Goal: Information Seeking & Learning: Learn about a topic

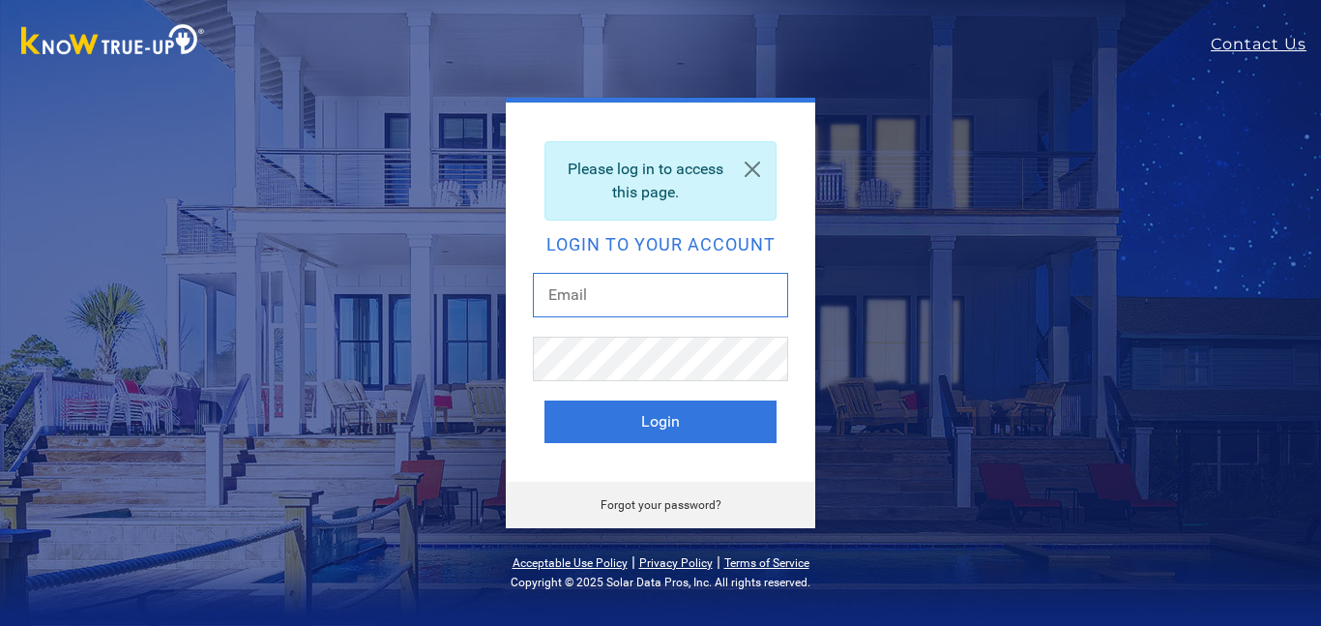
click at [624, 300] on input "text" at bounding box center [660, 295] width 255 height 44
type input "[EMAIL_ADDRESS][DOMAIN_NAME]"
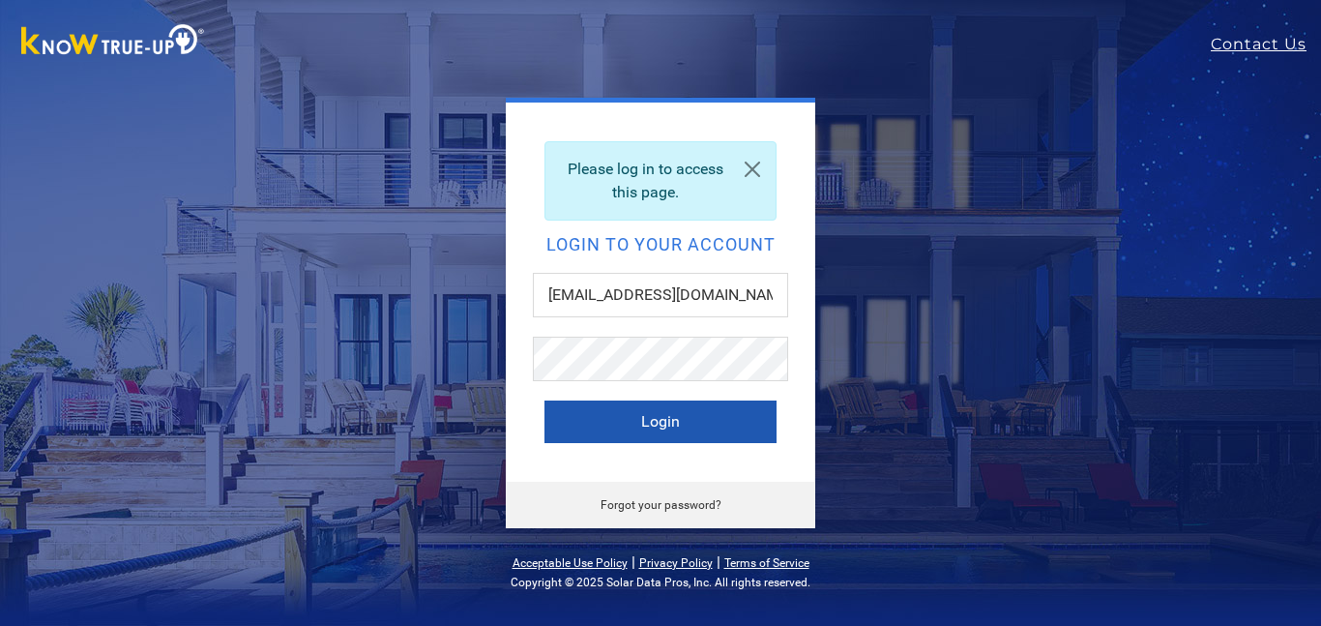
click at [647, 417] on button "Login" at bounding box center [661, 421] width 232 height 43
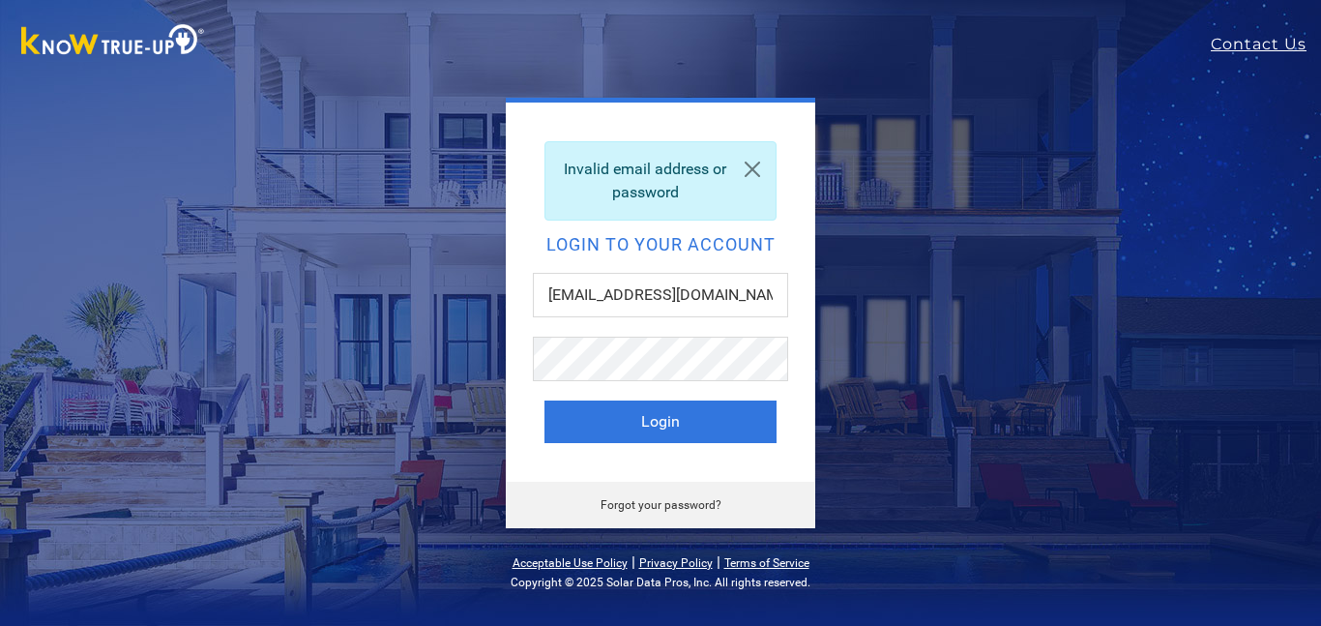
click at [687, 506] on link "Forgot your password?" at bounding box center [661, 505] width 121 height 14
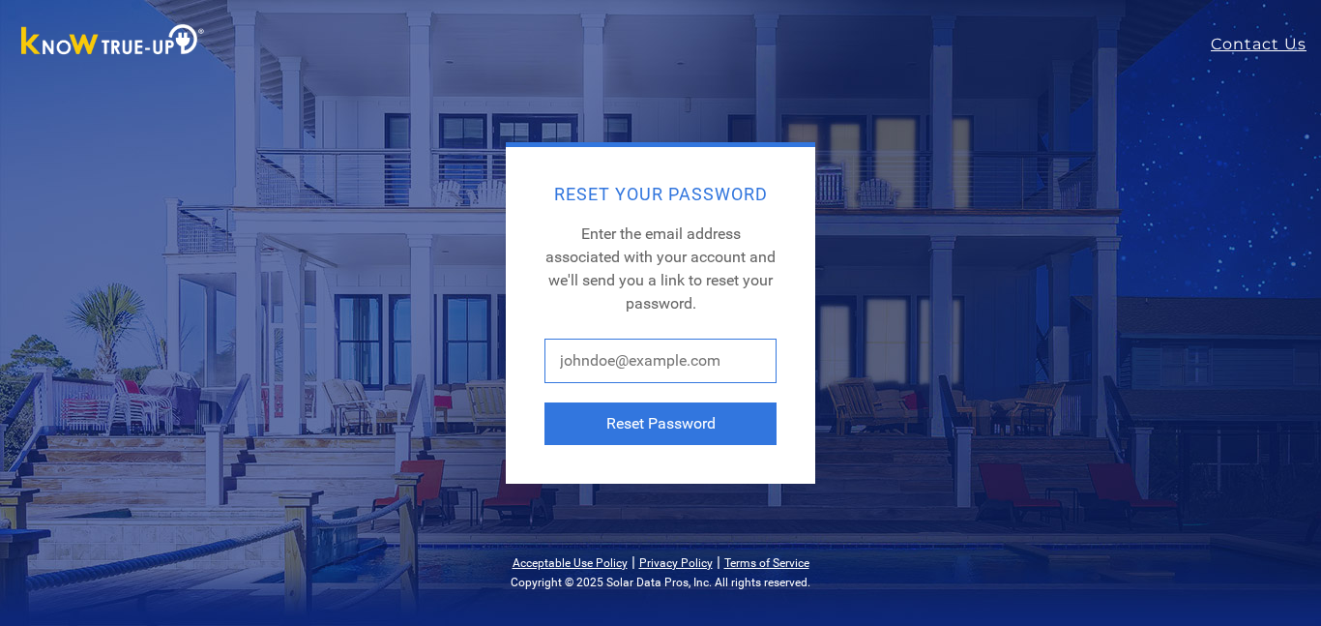
click at [729, 359] on input "text" at bounding box center [661, 361] width 232 height 44
type input "[EMAIL_ADDRESS][DOMAIN_NAME]"
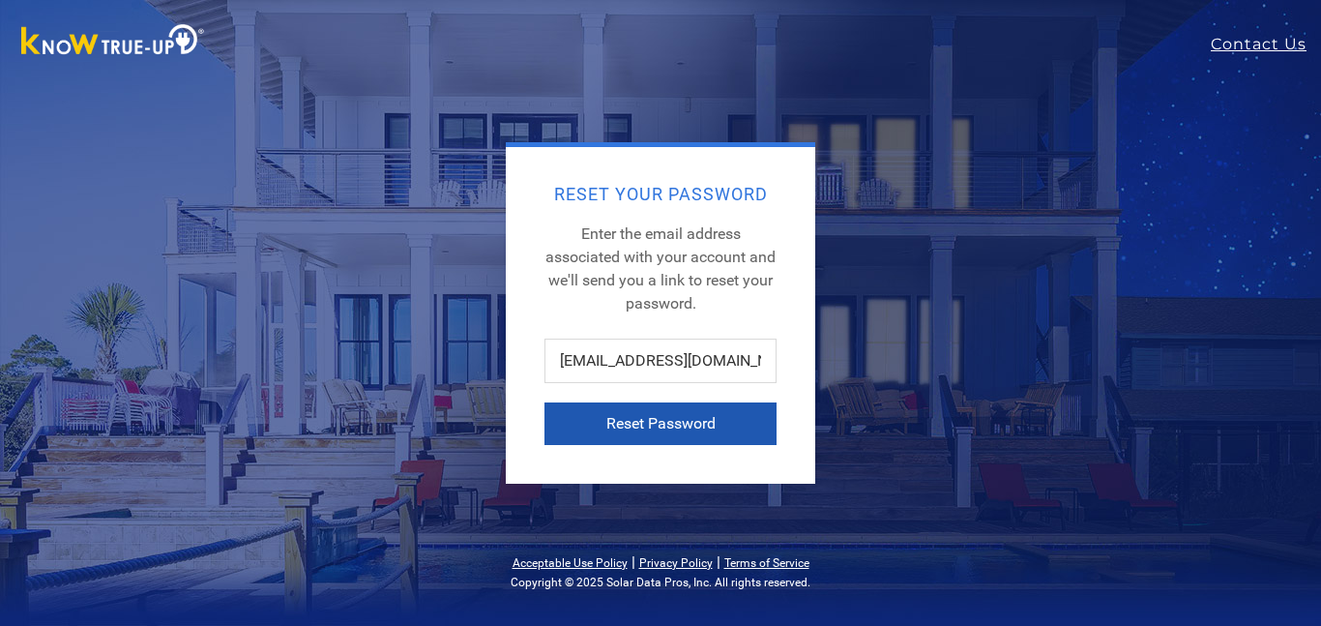
click at [687, 425] on button "Reset Password" at bounding box center [661, 423] width 232 height 43
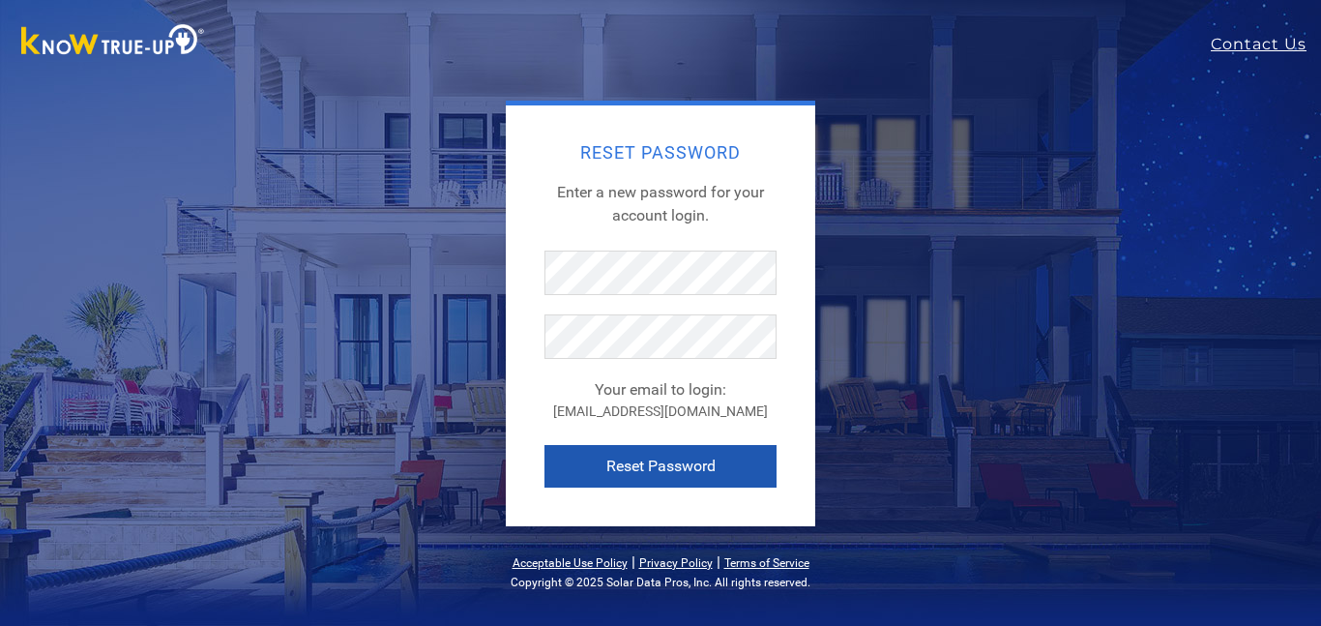
click at [663, 466] on button "Reset Password" at bounding box center [661, 466] width 232 height 43
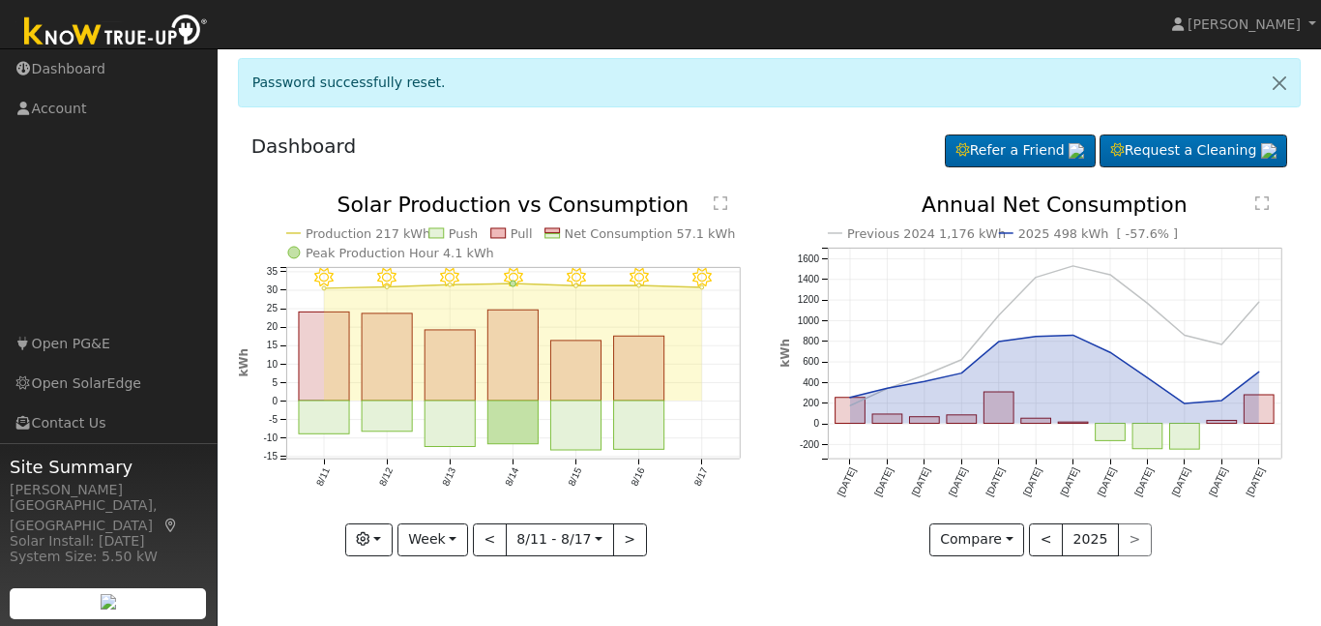
click at [614, 25] on nav "[PERSON_NAME] [PERSON_NAME] Profile Help Center Terms Of Service See What's New…" at bounding box center [660, 24] width 1321 height 49
click at [498, 540] on button "<" at bounding box center [490, 539] width 34 height 33
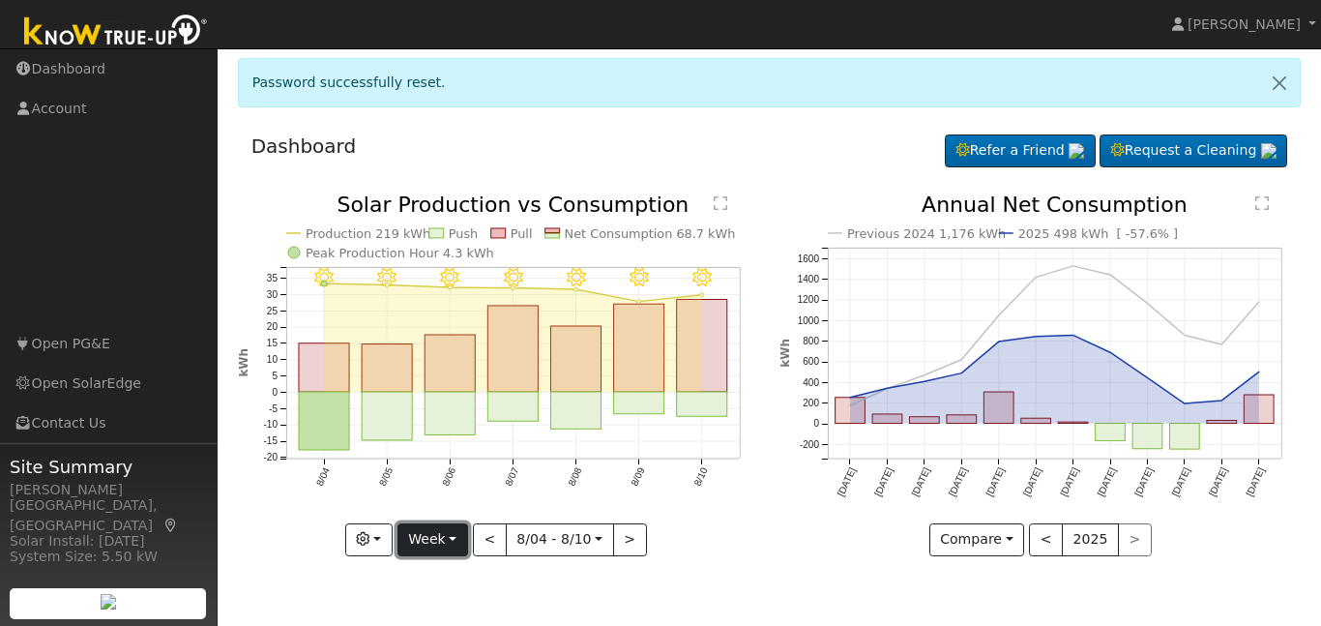
click at [455, 545] on button "Week" at bounding box center [433, 539] width 71 height 33
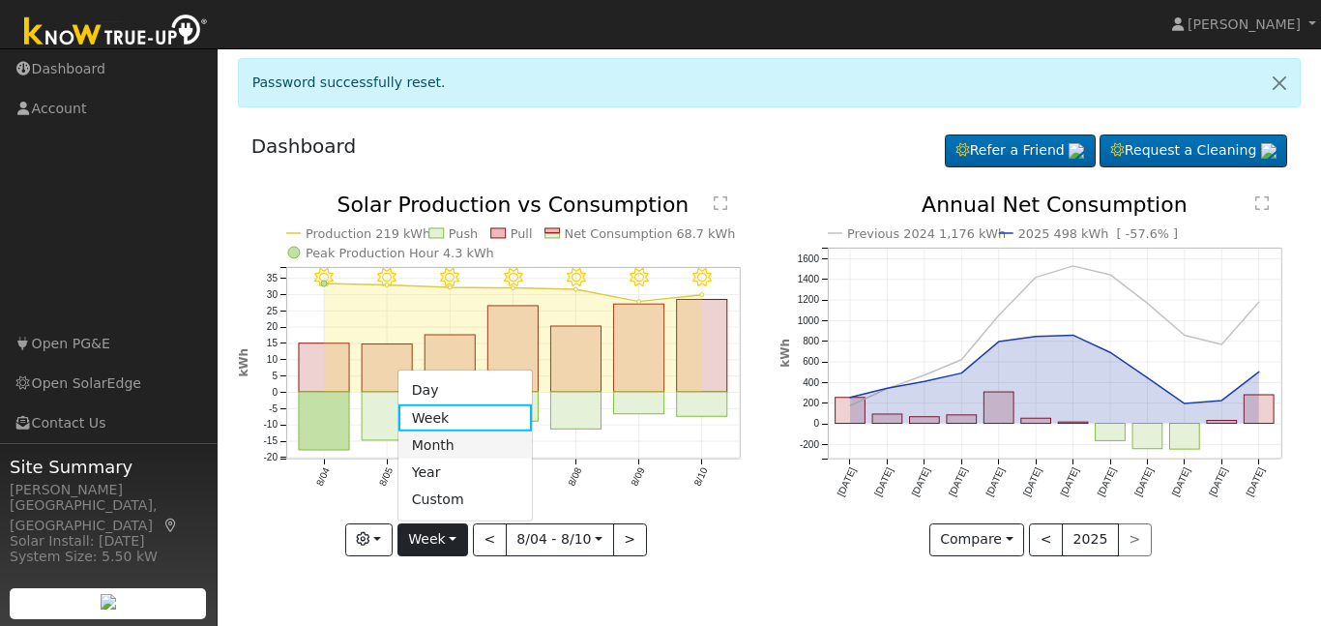
click at [477, 442] on link "Month" at bounding box center [465, 444] width 134 height 27
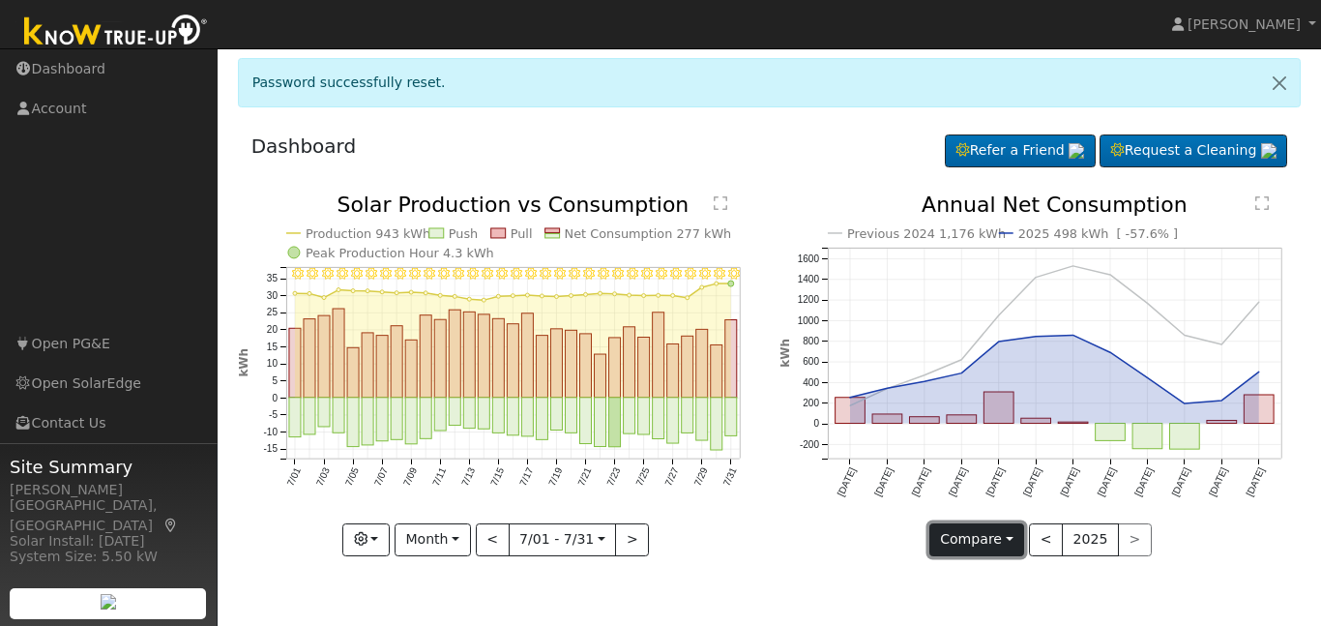
click at [1008, 536] on button "Compare" at bounding box center [977, 539] width 96 height 33
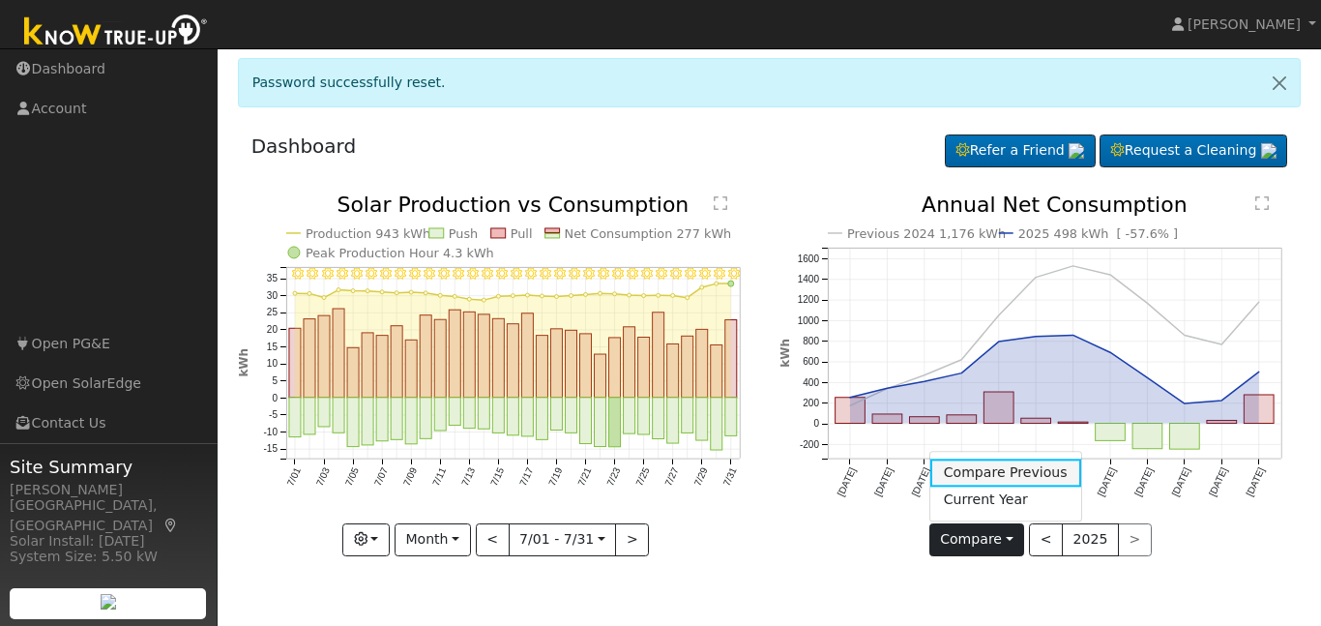
click at [1023, 471] on link "Compare Previous" at bounding box center [1005, 472] width 151 height 27
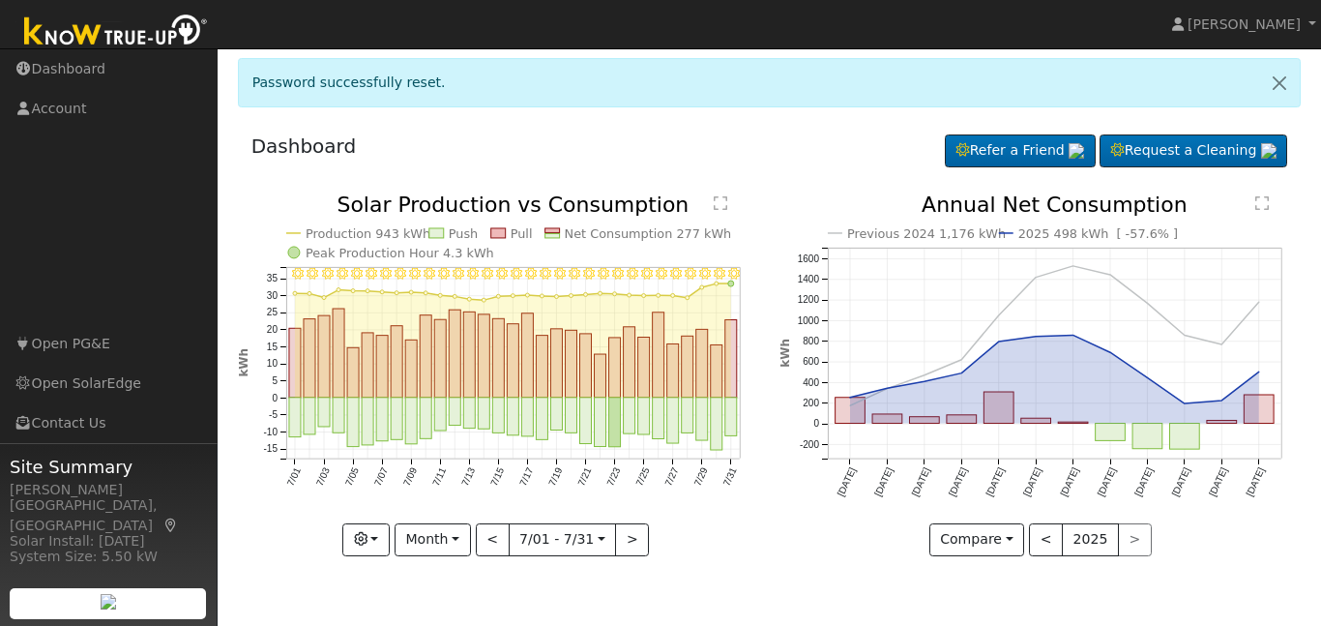
click at [712, 203] on icon "7/31 - Clear 7/30 - Clear 7/29 - Clear 7/28 - MostlyClear 7/27 - Clear 7/26 - C…" at bounding box center [498, 373] width 521 height 358
click at [722, 204] on text "" at bounding box center [721, 202] width 14 height 15
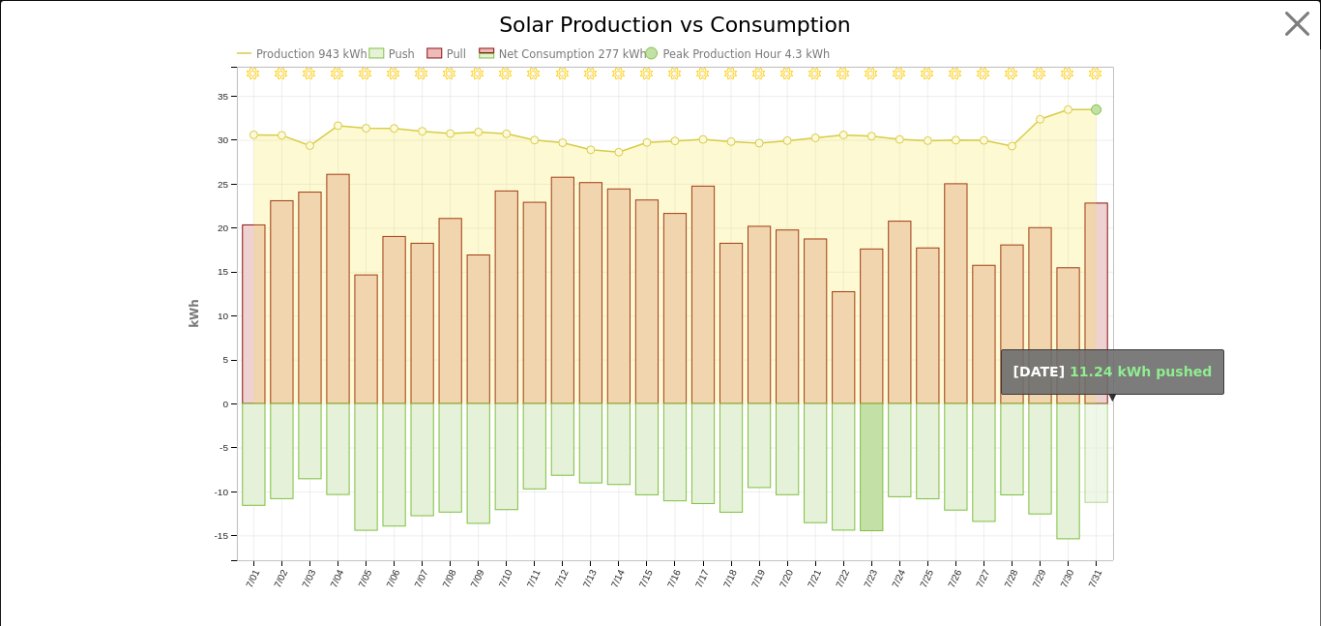
click at [1093, 482] on rect "onclick=""" at bounding box center [1096, 453] width 22 height 99
type input "2025-07-31"
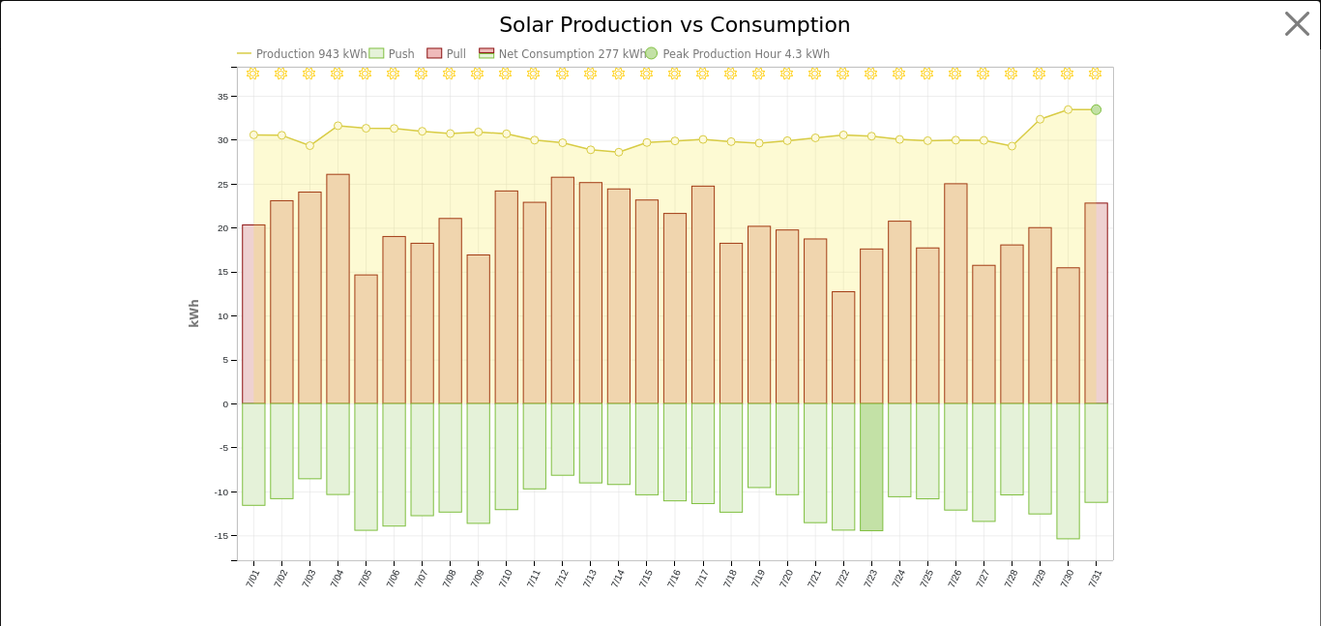
click at [1121, 483] on icon "7/31 - Clear 7/30 - Clear 7/29 - Clear 7/28 - MostlyClear 7/27 - Clear 7/26 - C…" at bounding box center [661, 330] width 945 height 631
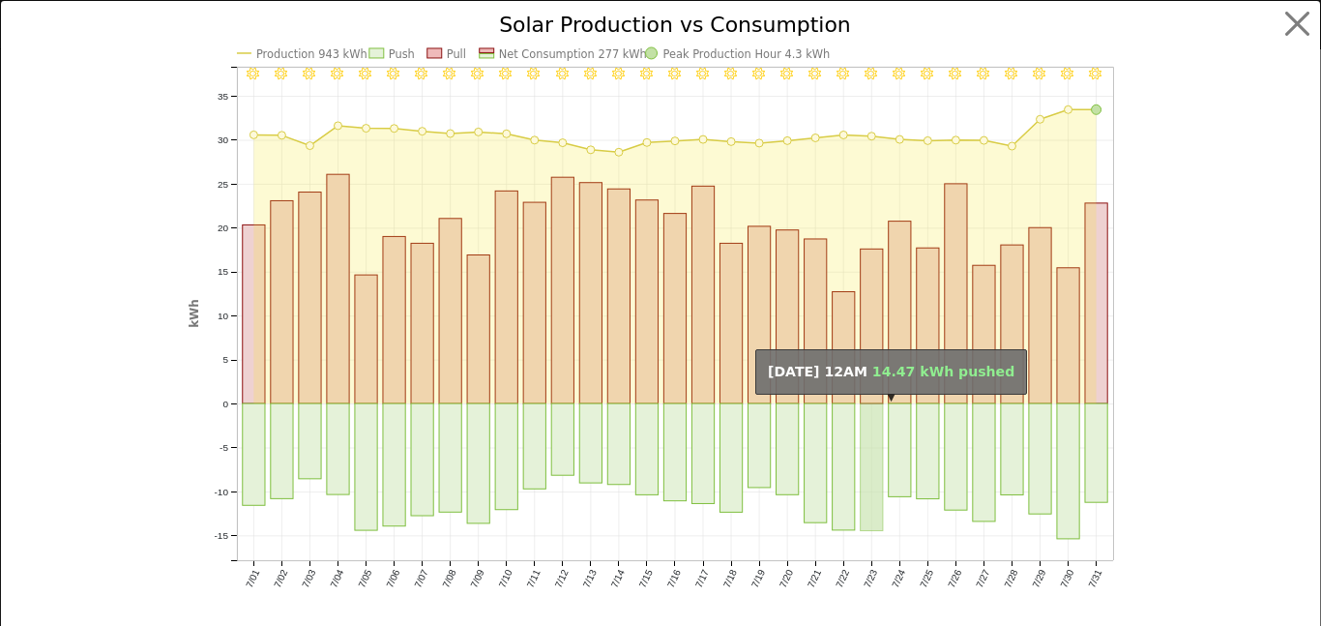
click at [876, 511] on rect "onclick=""" at bounding box center [872, 468] width 22 height 128
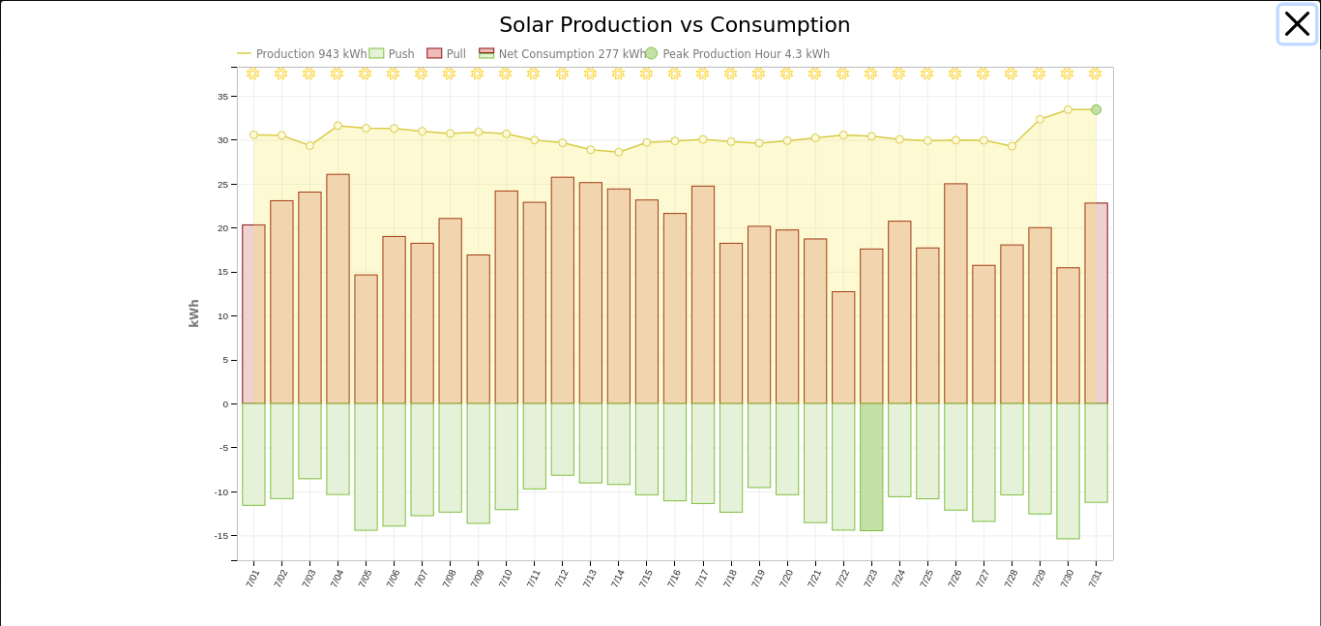
click at [1305, 23] on button "button" at bounding box center [1298, 24] width 37 height 37
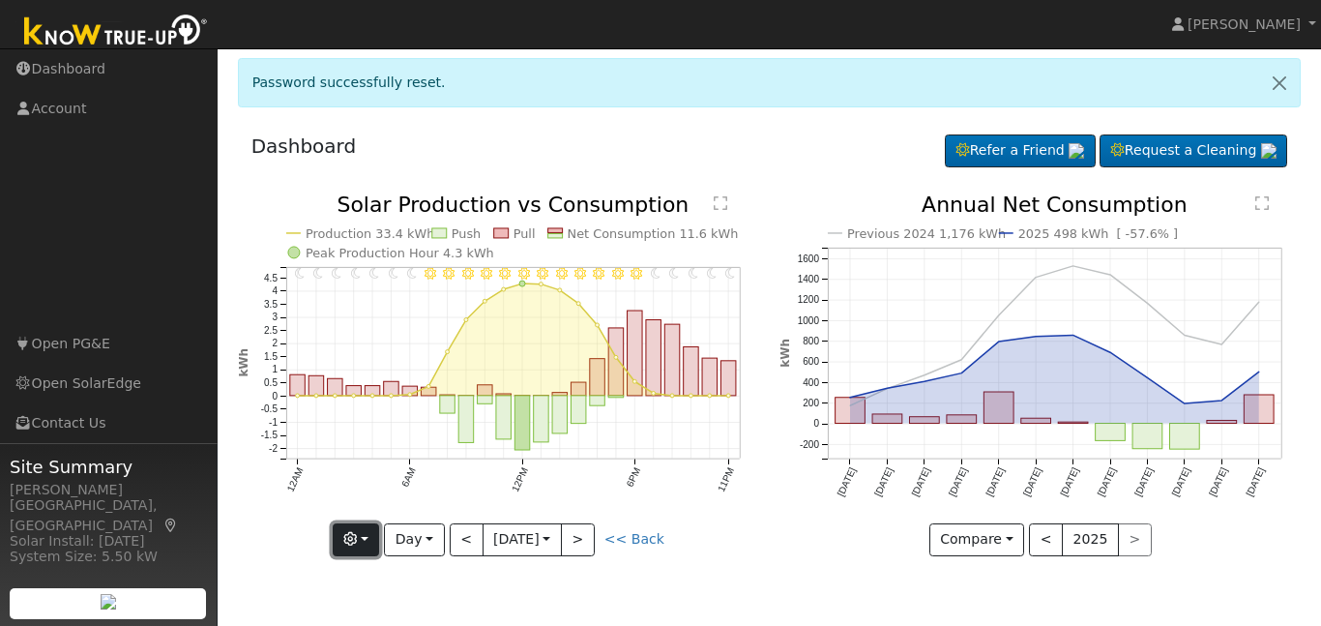
click at [372, 542] on button "button" at bounding box center [356, 539] width 47 height 33
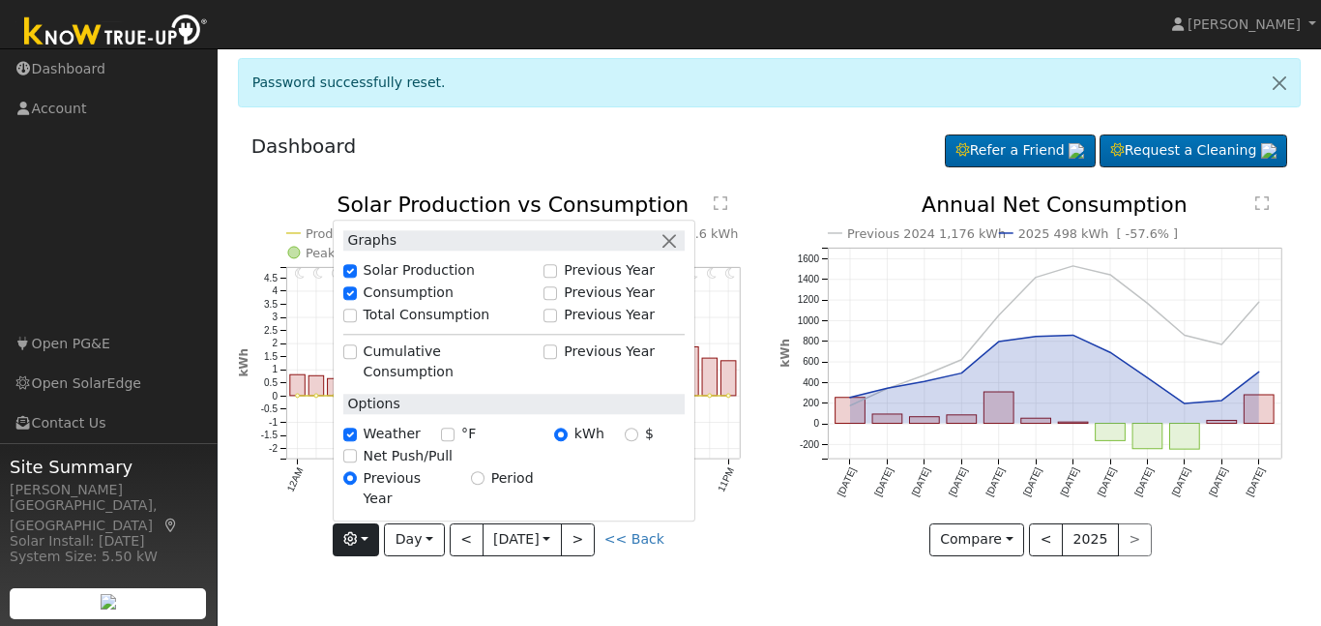
click at [767, 533] on div "11PM - Clear 10PM - Clear 9PM - Clear 8PM - Clear 7PM - Clear 6PM - Clear 5PM -…" at bounding box center [498, 389] width 543 height 391
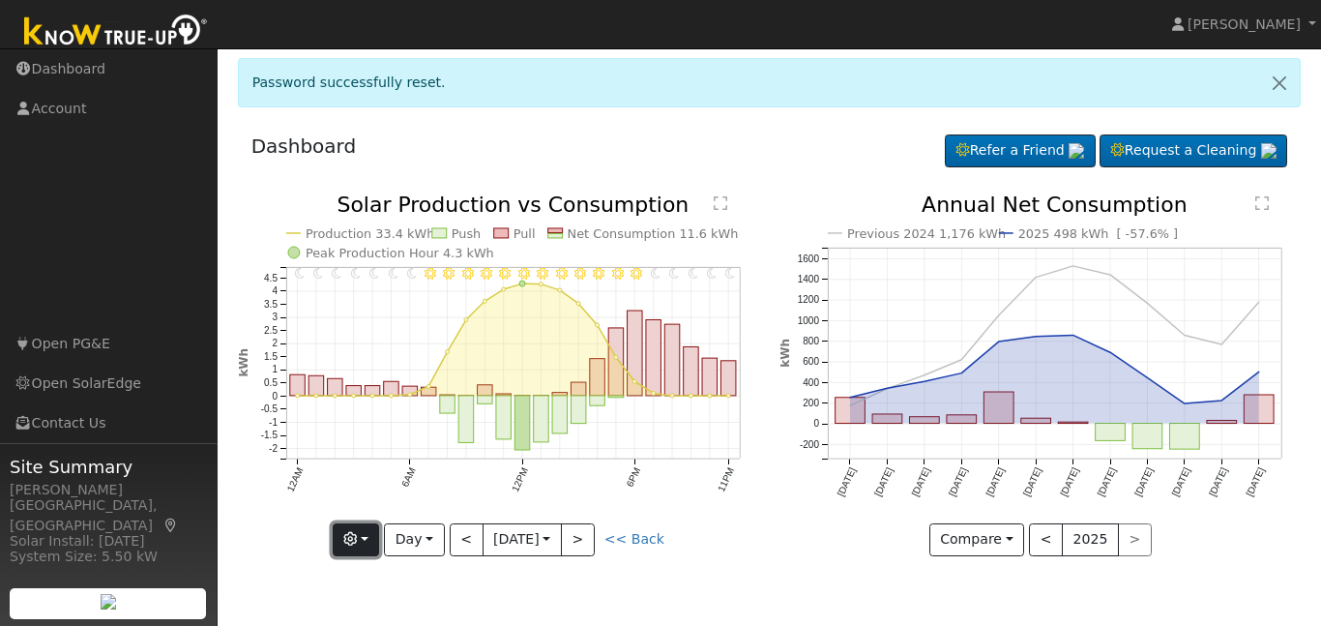
click at [366, 542] on button "button" at bounding box center [356, 539] width 47 height 33
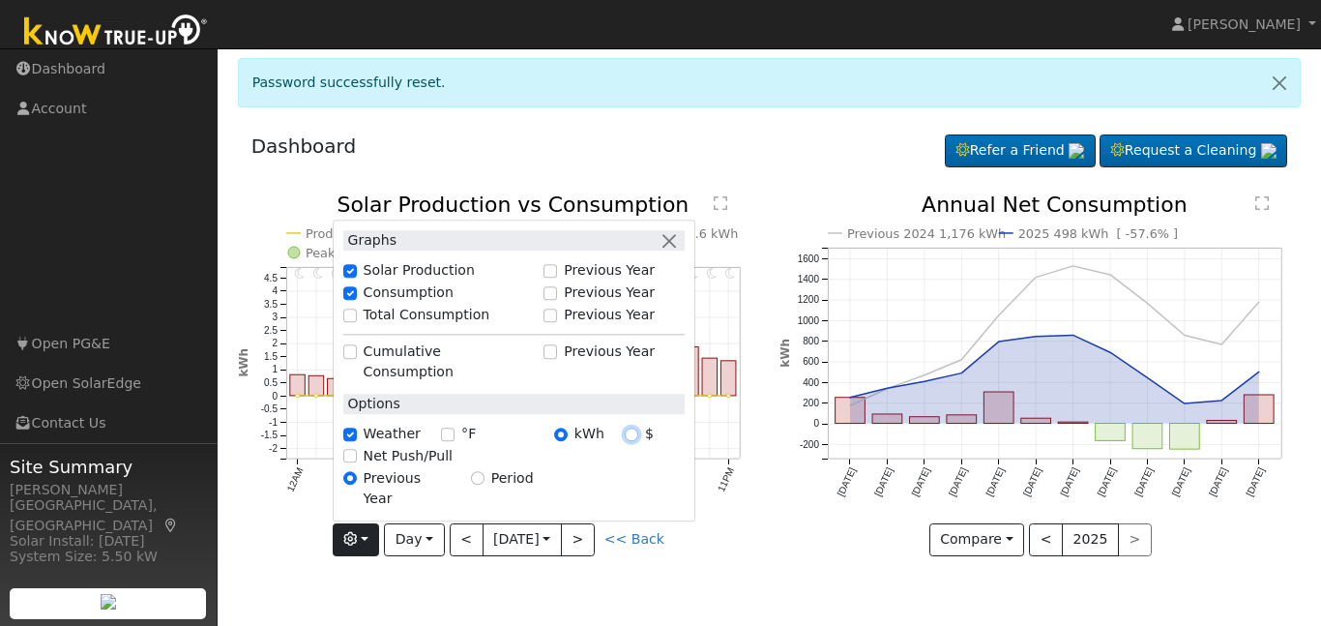
click at [638, 441] on input "$" at bounding box center [632, 434] width 14 height 14
radio input "true"
radio input "false"
click at [450, 441] on input "°F" at bounding box center [448, 434] width 14 height 14
checkbox input "true"
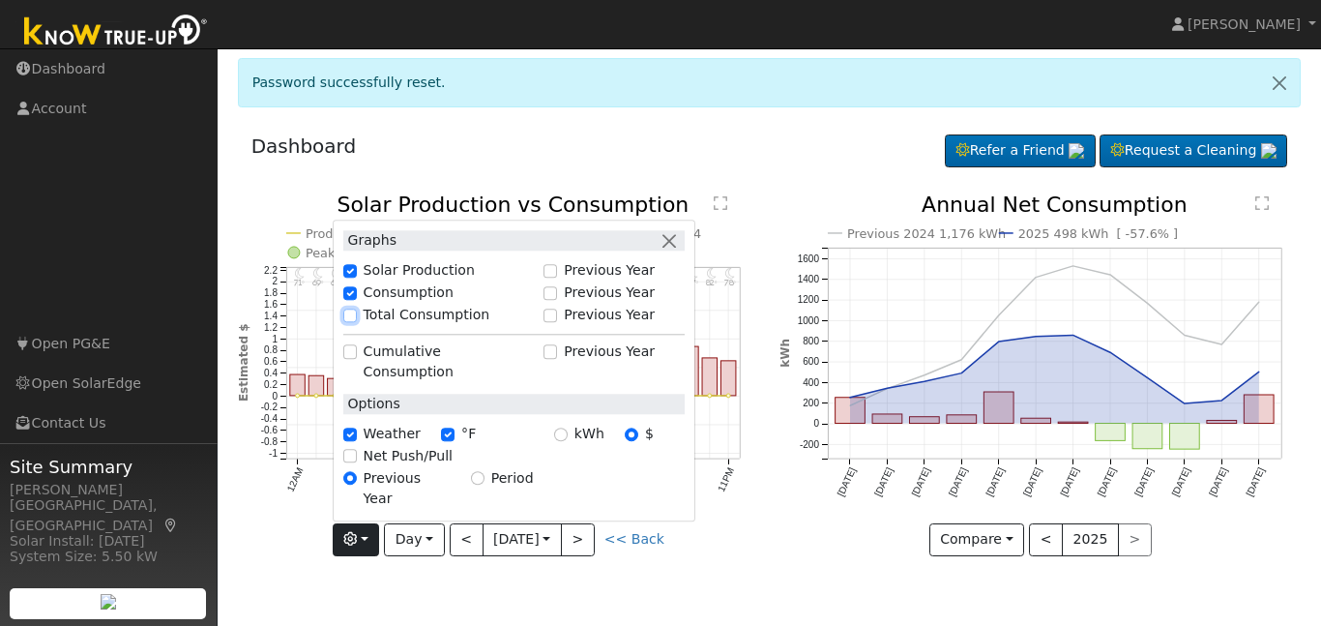
click at [356, 322] on input "Total Consumption" at bounding box center [350, 316] width 14 height 14
click at [360, 325] on div "Total Consumption" at bounding box center [438, 315] width 191 height 20
click at [356, 322] on input "Total Consumption" at bounding box center [350, 316] width 14 height 14
click at [357, 322] on input "Total Consumption" at bounding box center [350, 316] width 14 height 14
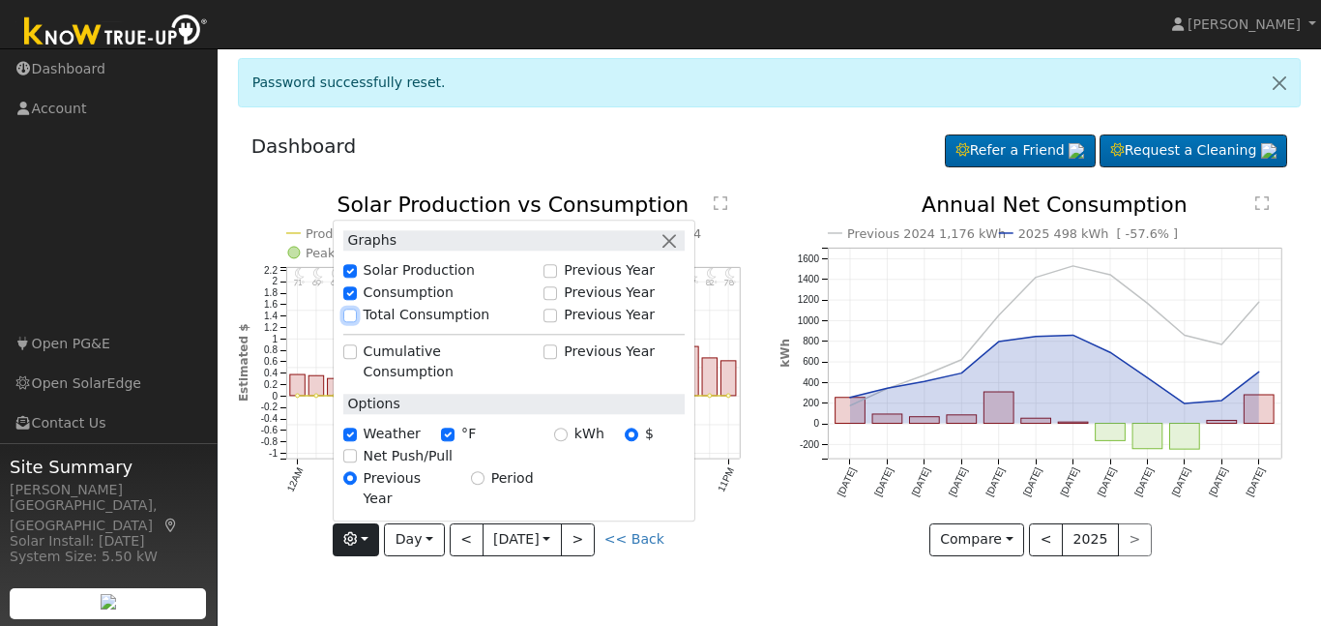
click at [357, 322] on input "Total Consumption" at bounding box center [350, 316] width 14 height 14
checkbox input "true"
click at [1196, 543] on div "Compare Compare Previous Current Year < 2025 >" at bounding box center [1040, 539] width 521 height 33
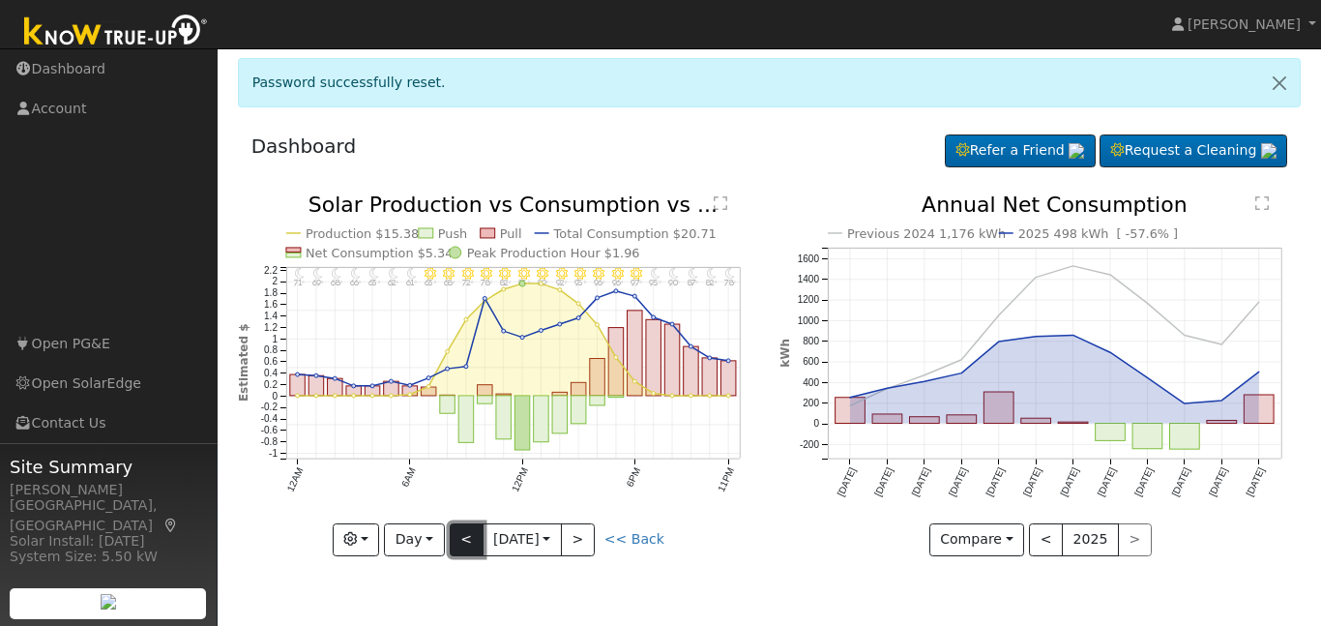
click at [470, 540] on button "<" at bounding box center [467, 539] width 34 height 33
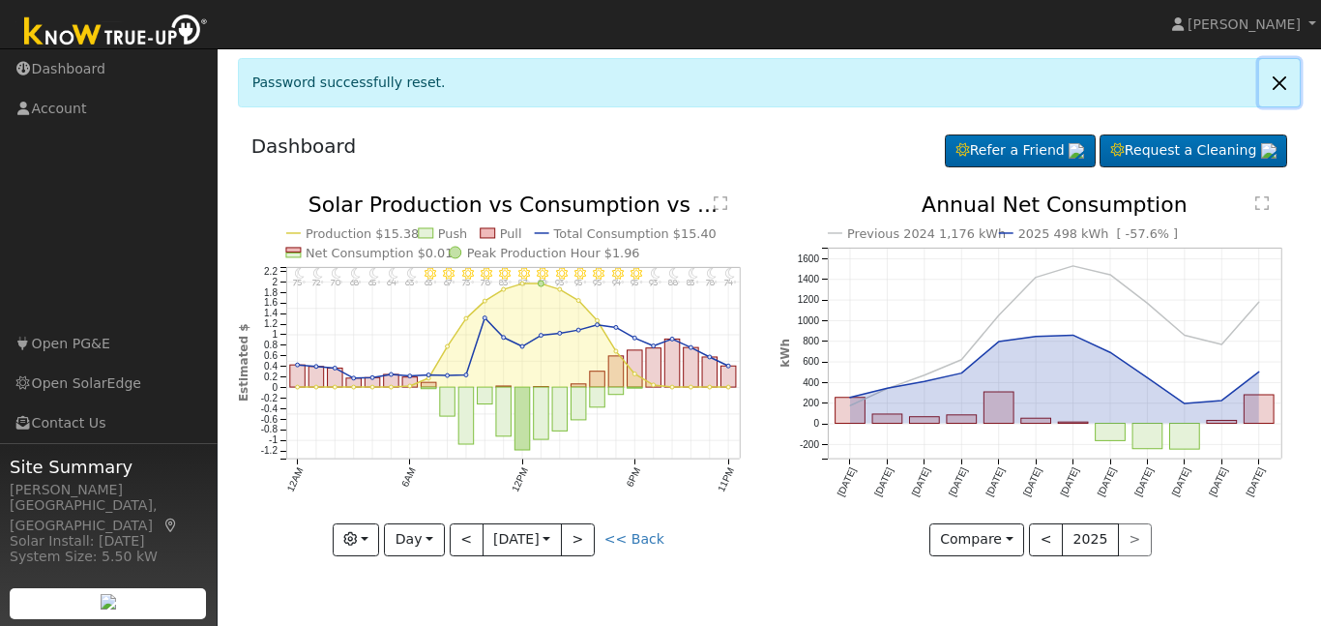
click at [1281, 89] on link at bounding box center [1279, 82] width 41 height 47
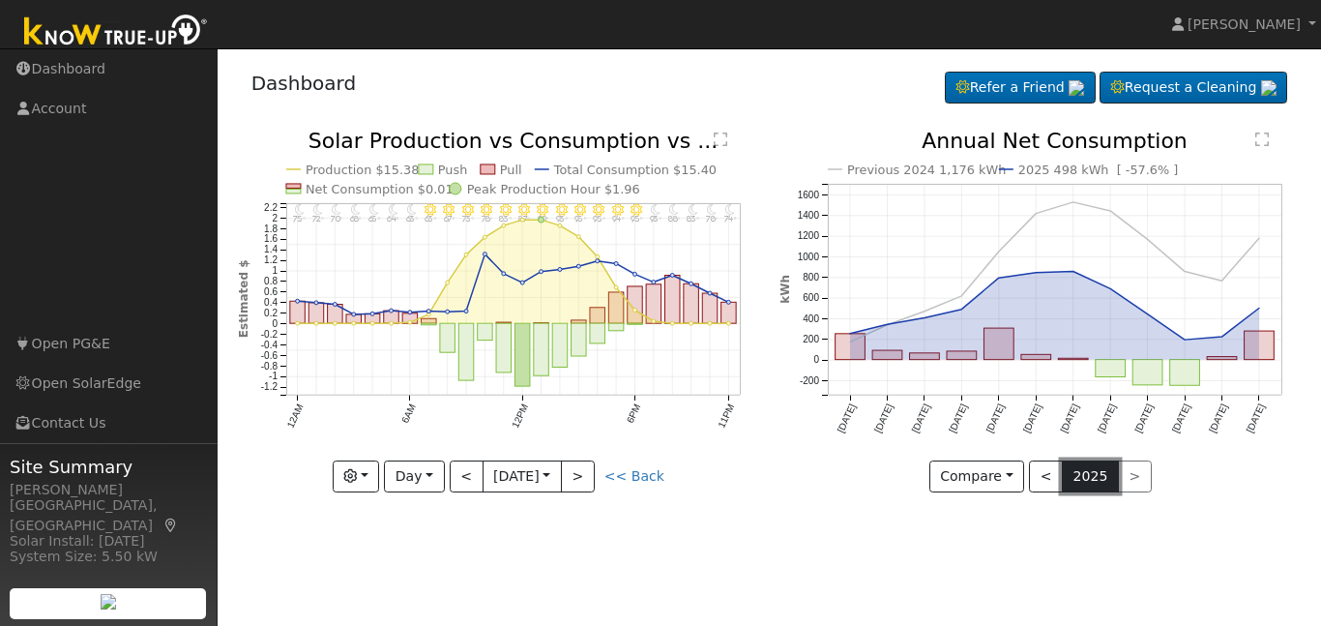
click at [1089, 481] on button "2025" at bounding box center [1090, 476] width 57 height 33
click at [1043, 474] on button "<" at bounding box center [1046, 476] width 34 height 33
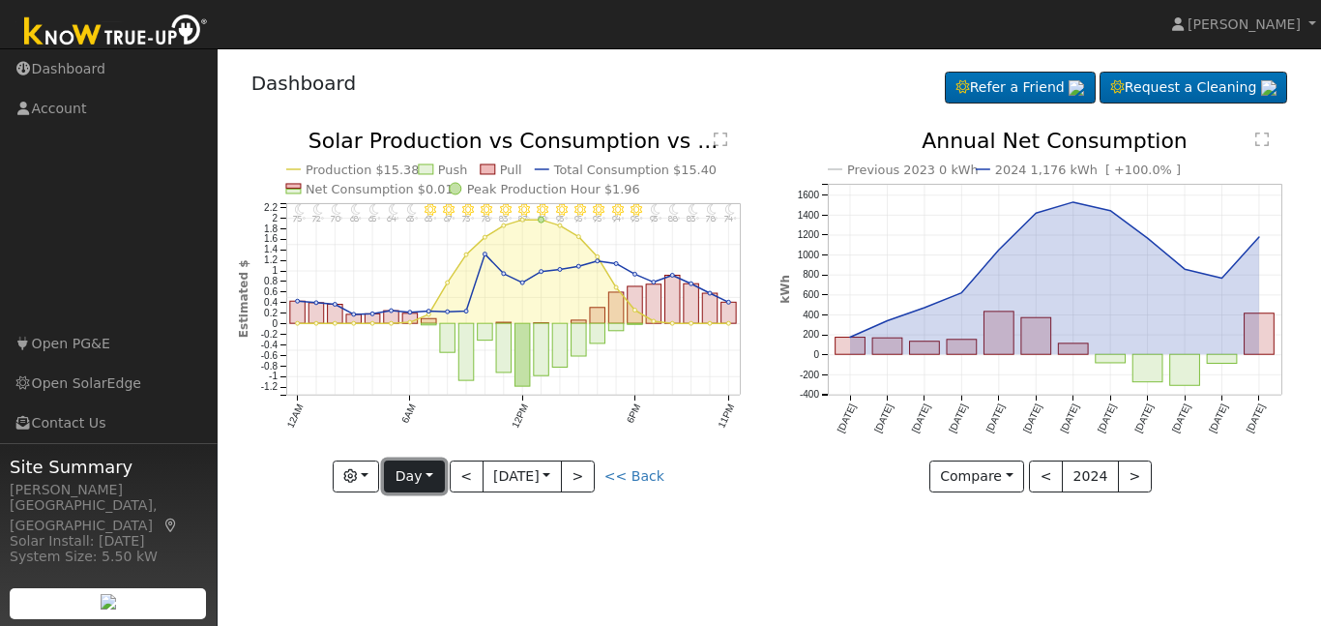
click at [435, 481] on button "Day" at bounding box center [414, 476] width 60 height 33
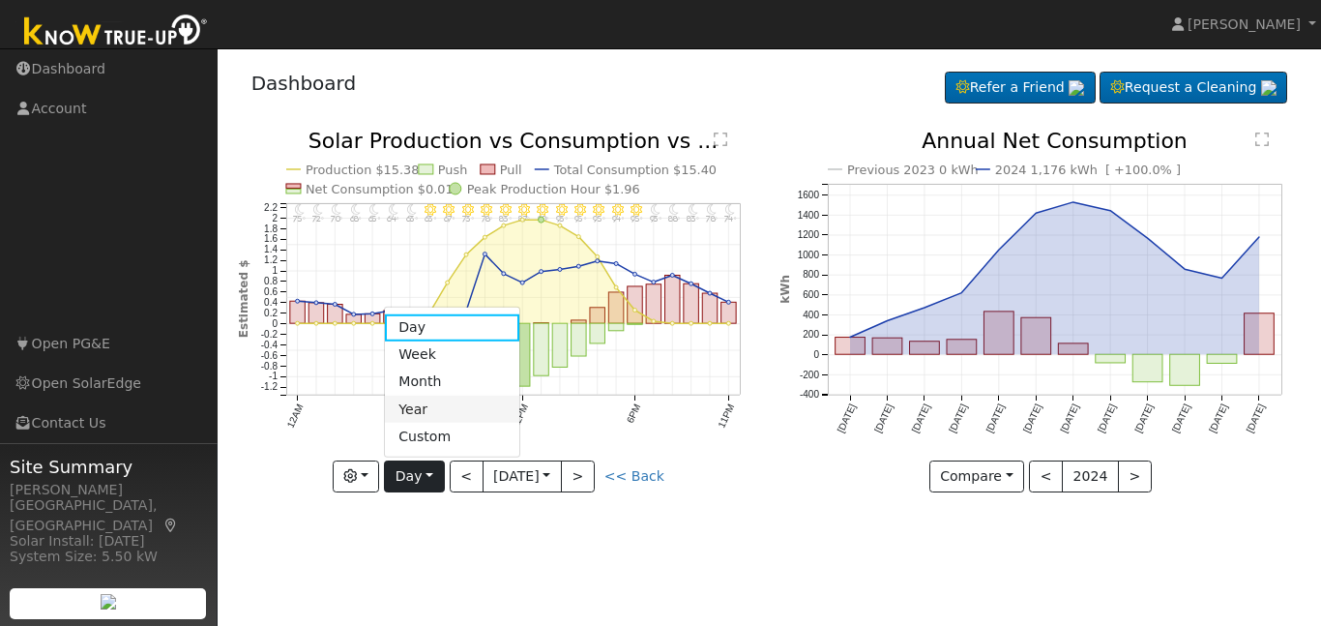
click at [421, 403] on link "Year" at bounding box center [452, 409] width 134 height 27
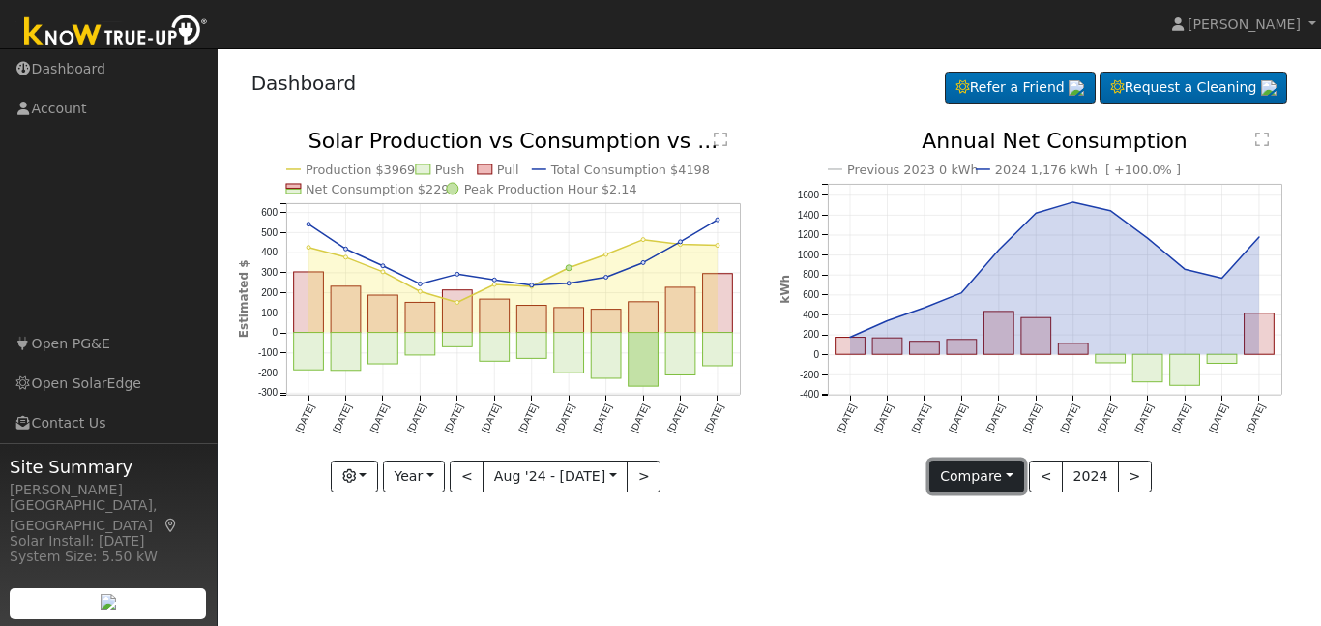
click at [984, 475] on button "Compare" at bounding box center [977, 476] width 96 height 33
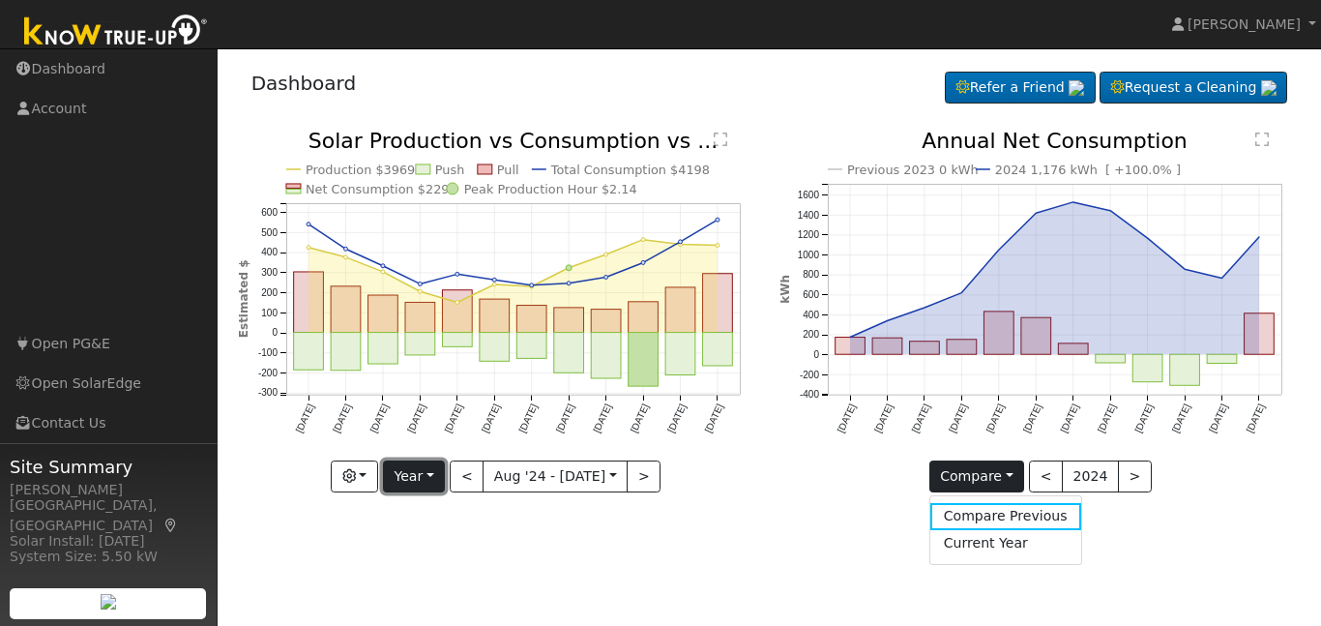
click at [442, 478] on button "Year" at bounding box center [414, 476] width 62 height 33
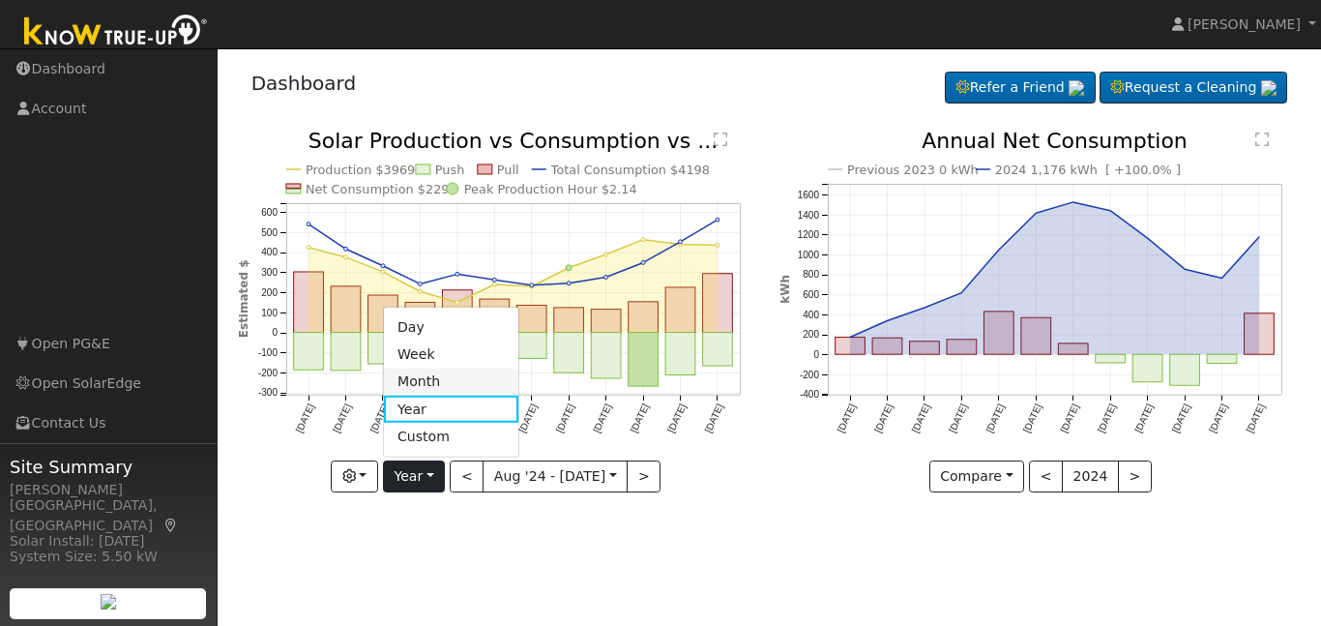
click at [444, 377] on link "Month" at bounding box center [451, 381] width 134 height 27
type input "2025-07-01"
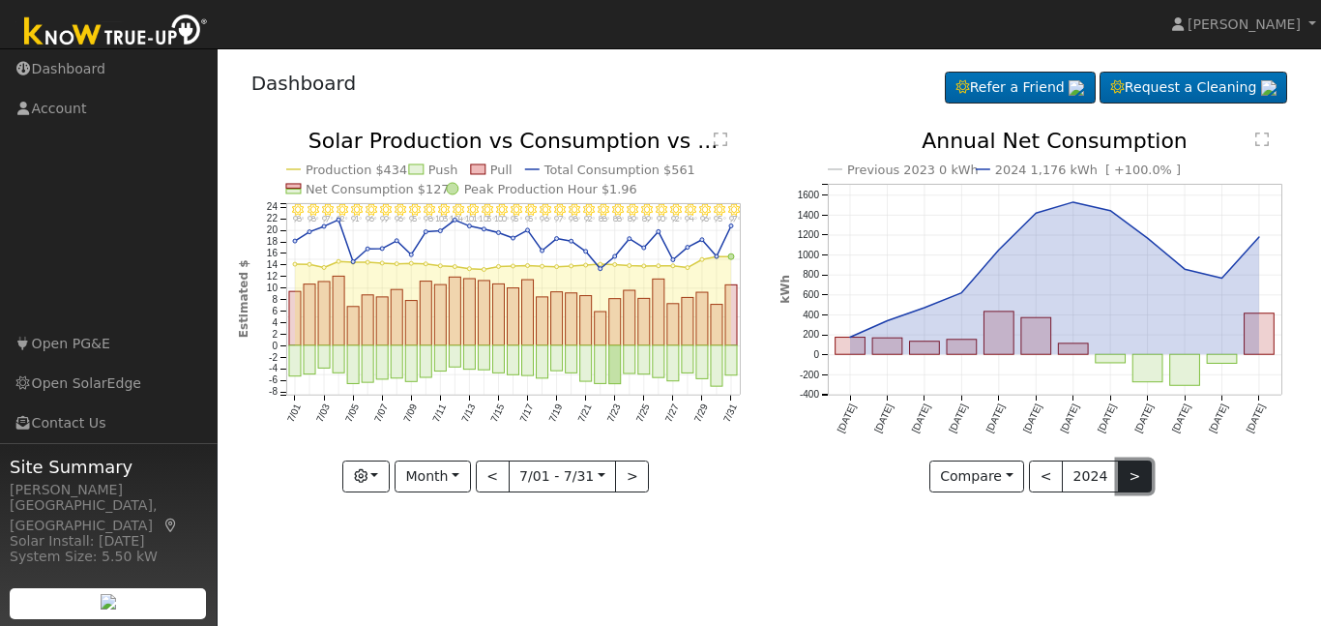
click at [1127, 474] on button ">" at bounding box center [1135, 476] width 34 height 33
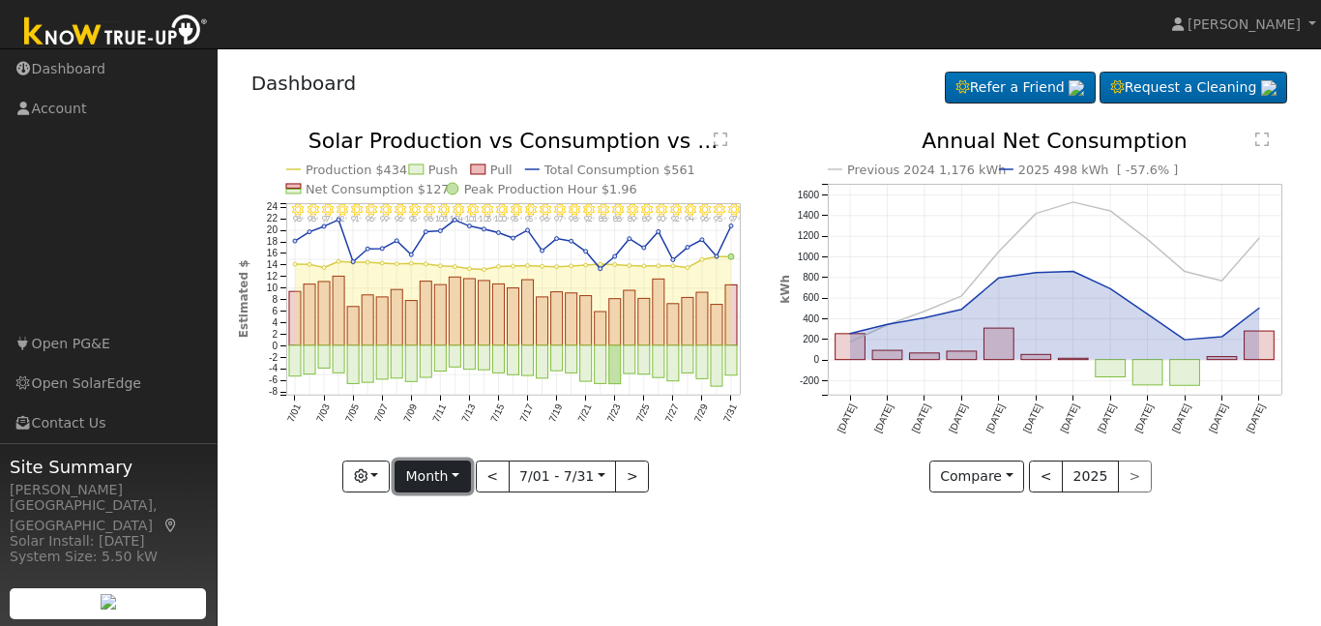
click at [451, 478] on button "Month" at bounding box center [433, 476] width 76 height 33
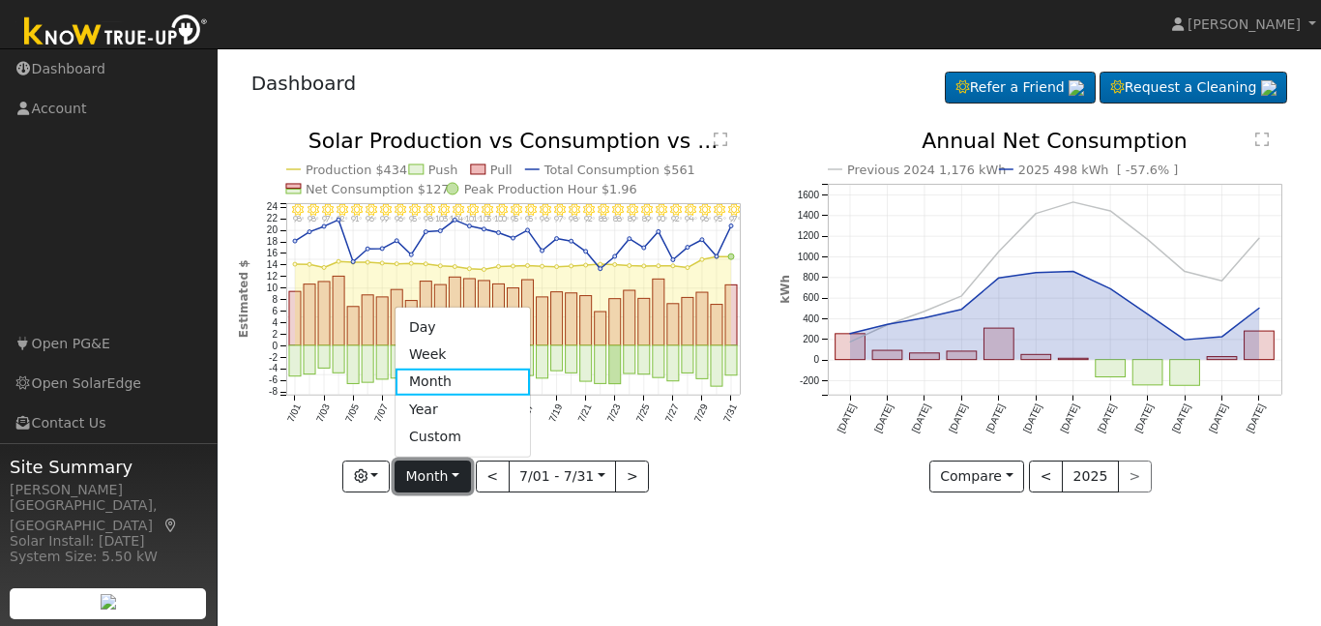
click at [451, 480] on button "Month" at bounding box center [433, 476] width 76 height 33
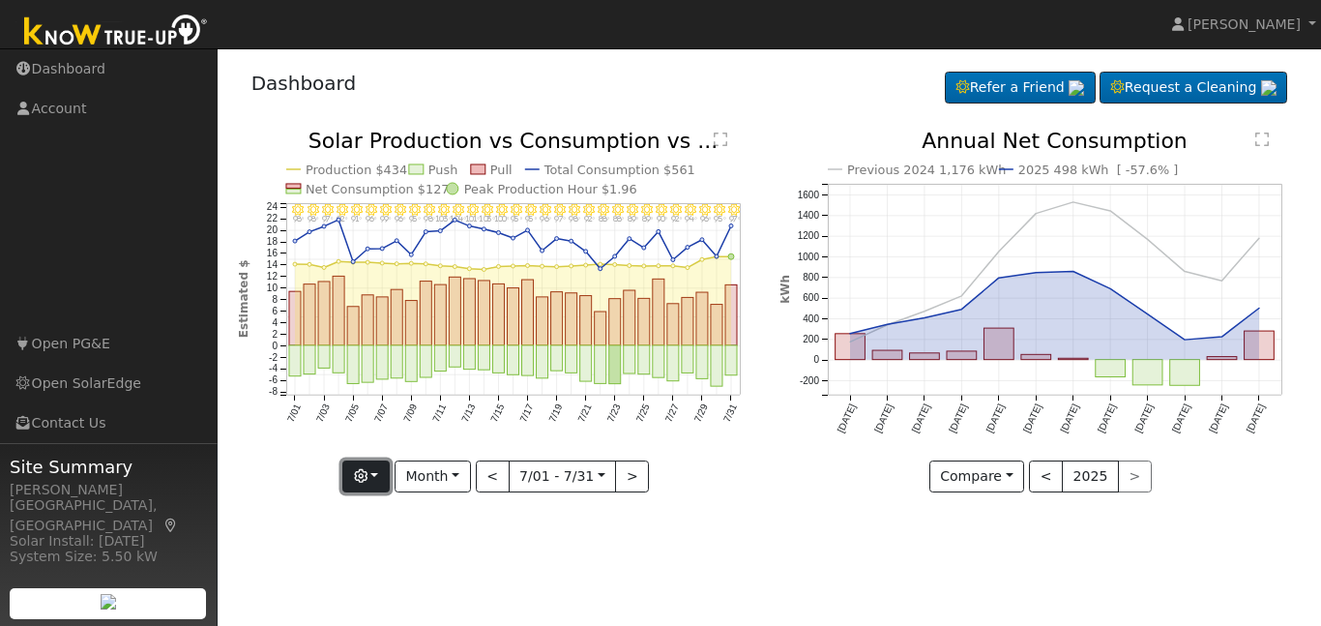
click at [382, 478] on button "button" at bounding box center [365, 476] width 47 height 33
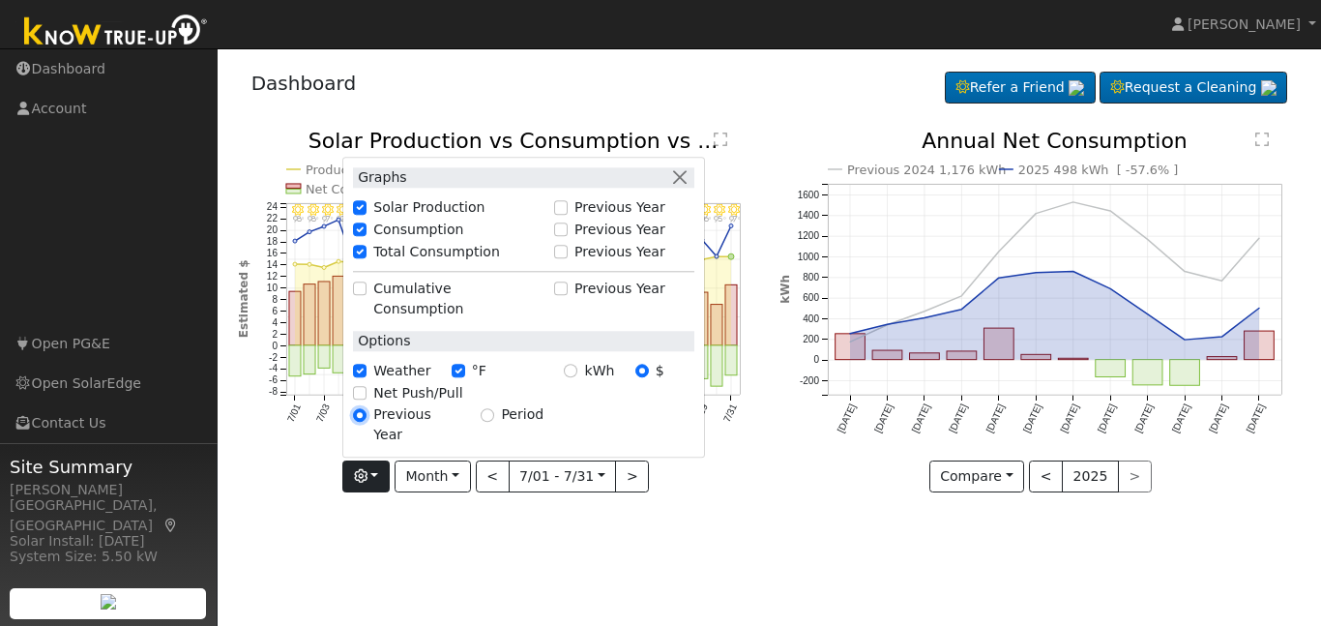
click at [367, 422] on input "Previous Year" at bounding box center [360, 415] width 14 height 14
click at [494, 422] on input "Period" at bounding box center [488, 415] width 14 height 14
radio input "true"
click at [367, 422] on input "Previous Year" at bounding box center [360, 415] width 14 height 14
radio input "true"
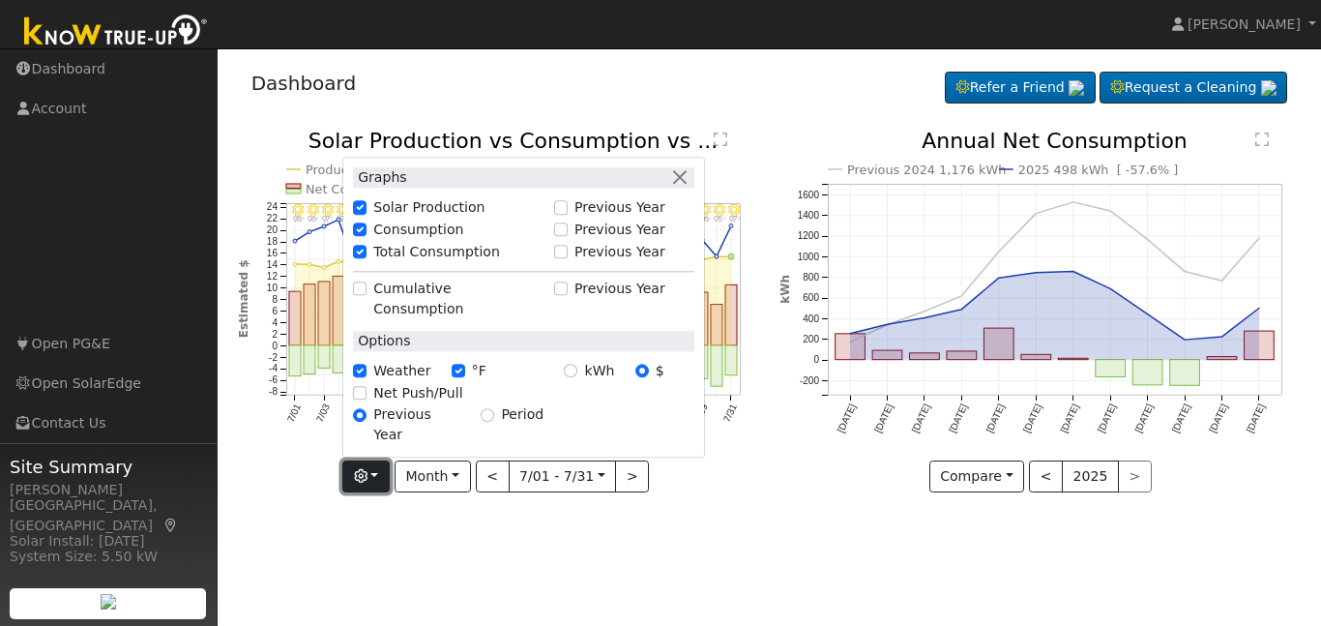
click at [375, 472] on button "button" at bounding box center [365, 476] width 47 height 33
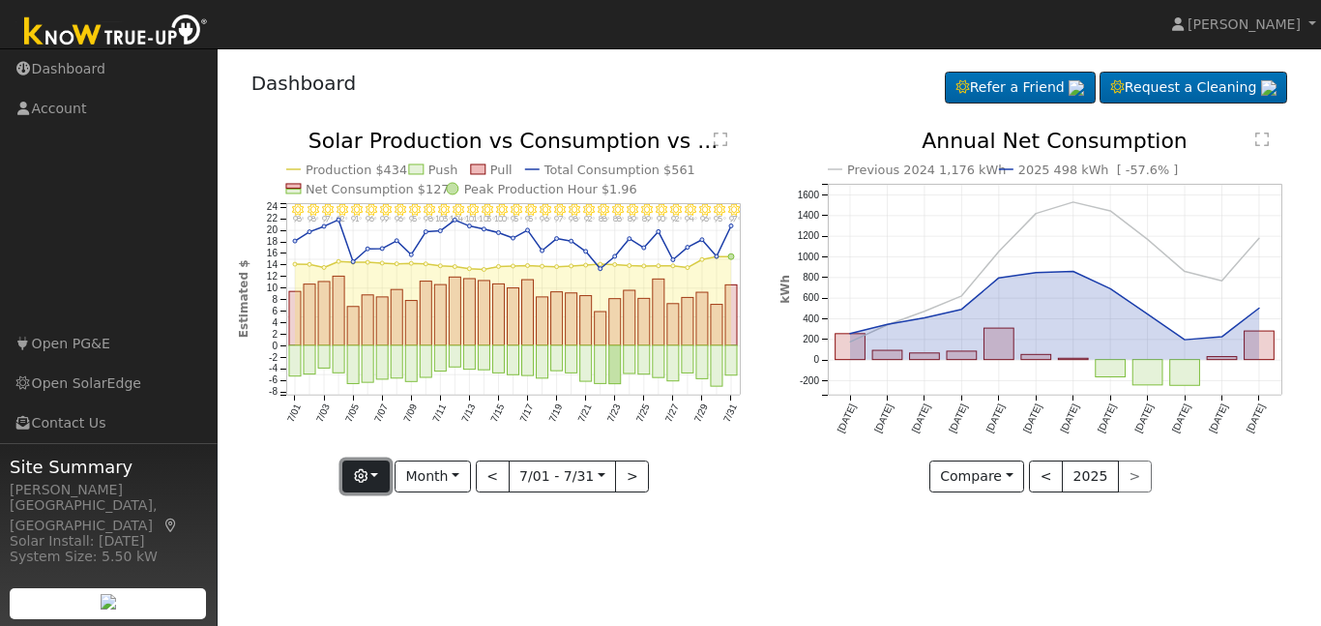
click at [382, 474] on button "button" at bounding box center [365, 476] width 47 height 33
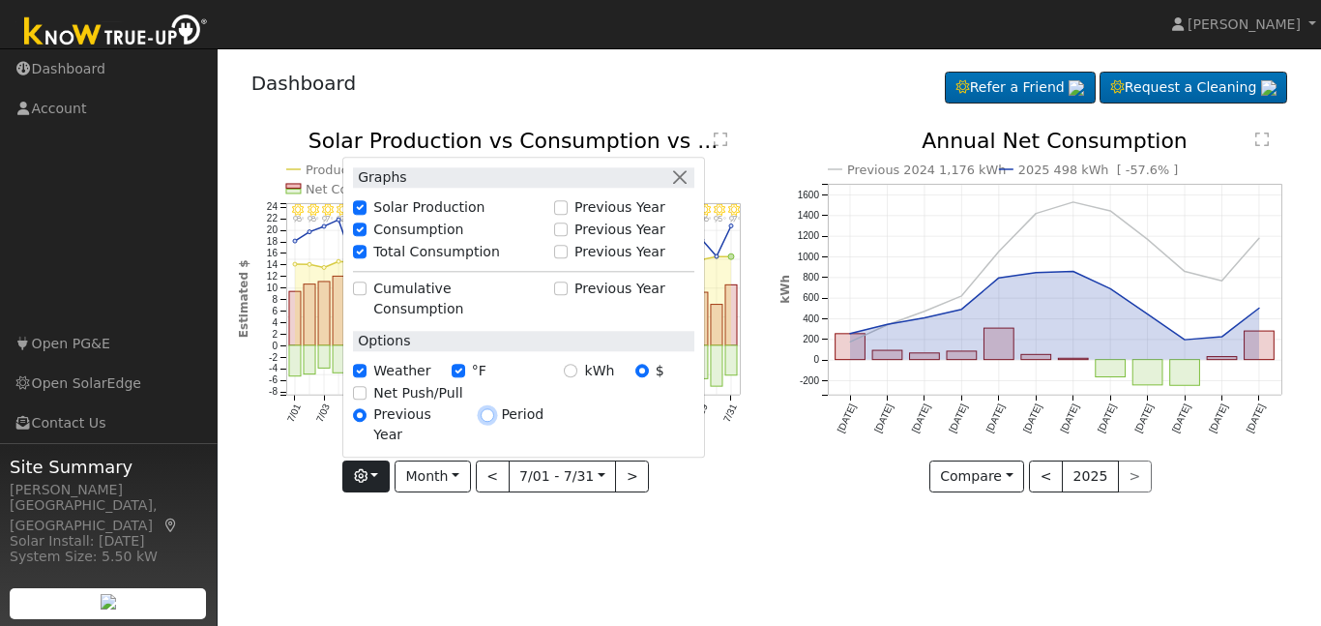
click at [494, 422] on input "Period" at bounding box center [488, 415] width 14 height 14
radio input "true"
click at [367, 422] on input "Previous Year" at bounding box center [360, 415] width 14 height 14
radio input "true"
click at [454, 451] on div "Graphs Solar Production Previous Year Consumption Previous Year Total Consumpti…" at bounding box center [523, 308] width 363 height 302
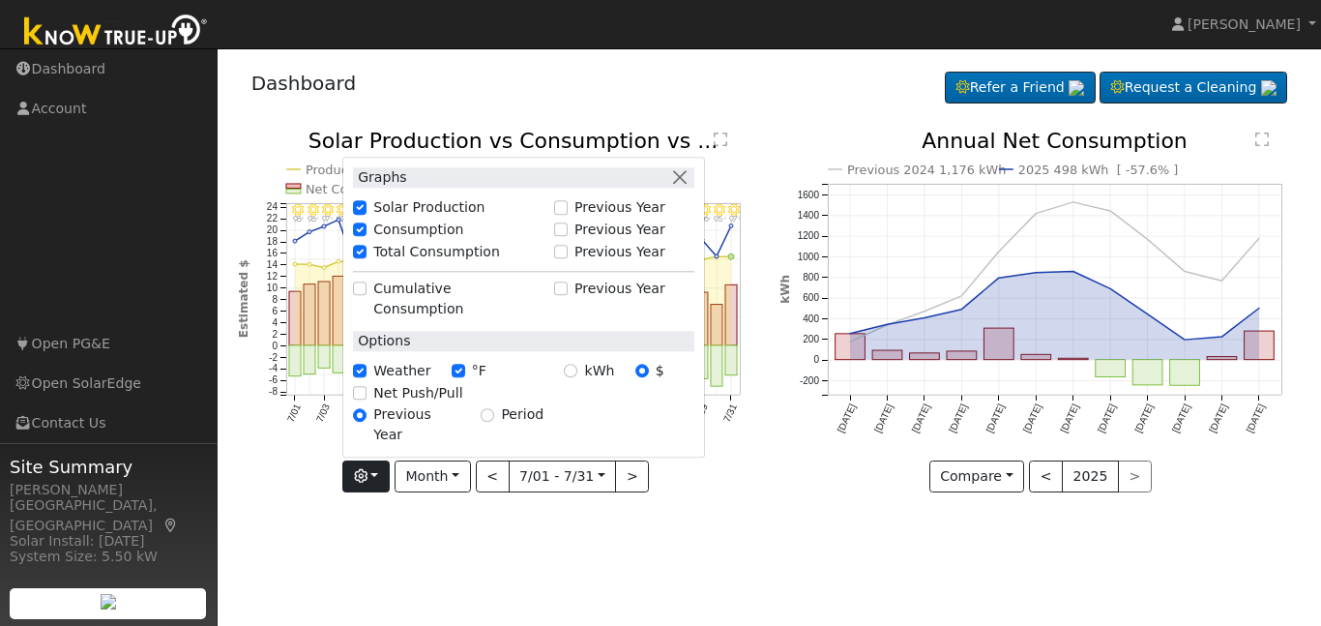
click at [523, 426] on label "Period" at bounding box center [522, 415] width 43 height 20
click at [494, 422] on input "Period" at bounding box center [488, 415] width 14 height 14
radio input "true"
radio input "false"
click at [461, 473] on button "Month" at bounding box center [433, 476] width 76 height 33
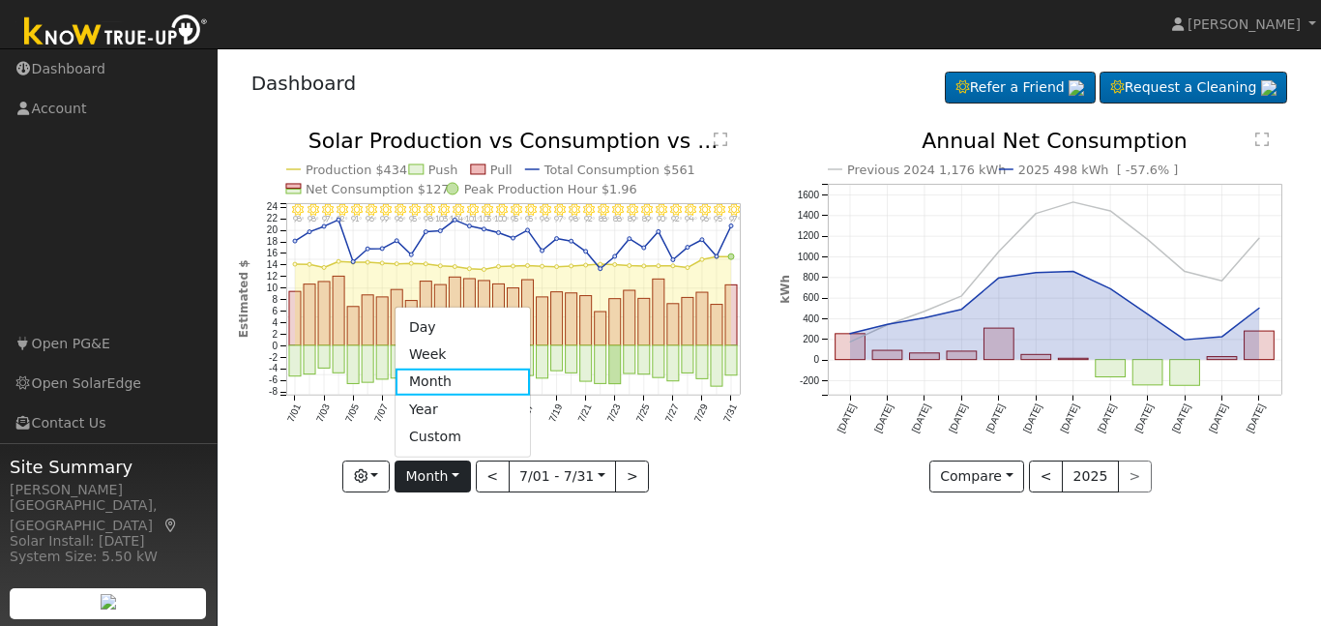
click at [487, 514] on div "7/31 - Clear 97° 7/30 - Clear 95° 7/29 - Clear 96° 7/28 - MostlyClear 94° 7/27 …" at bounding box center [498, 326] width 543 height 391
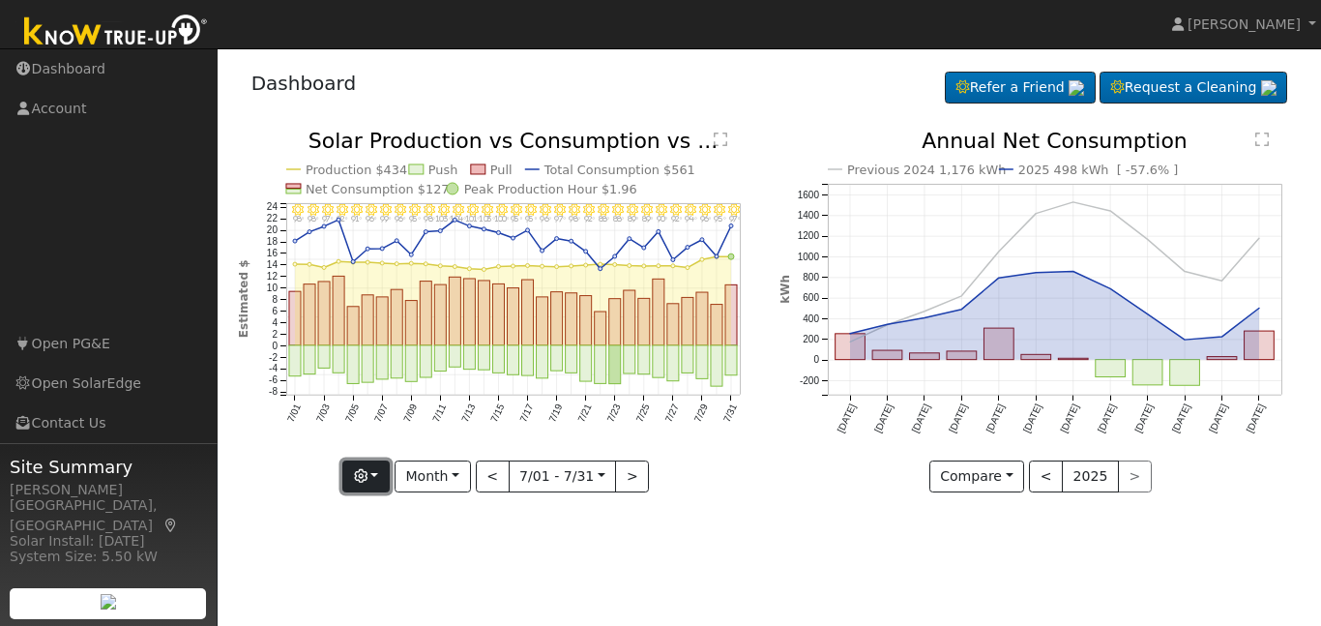
click at [368, 480] on icon "button" at bounding box center [361, 476] width 14 height 14
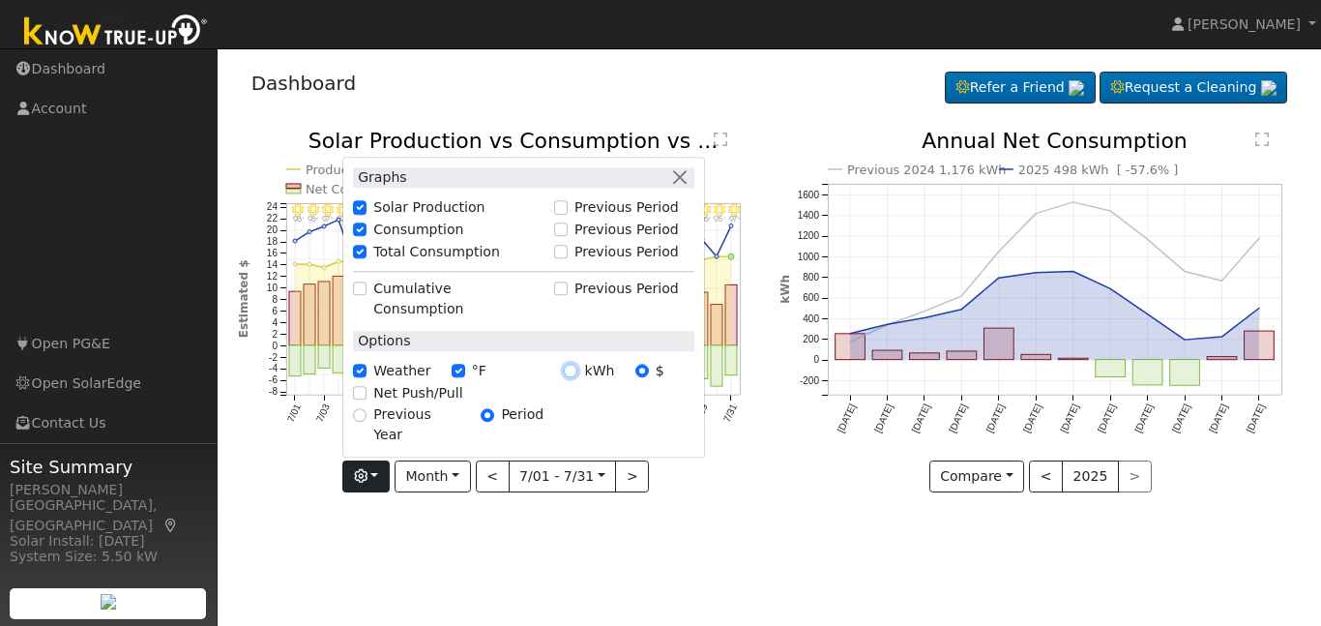
click at [577, 377] on input "kWh" at bounding box center [571, 371] width 14 height 14
radio input "true"
radio input "false"
click at [380, 483] on button "button" at bounding box center [365, 476] width 47 height 33
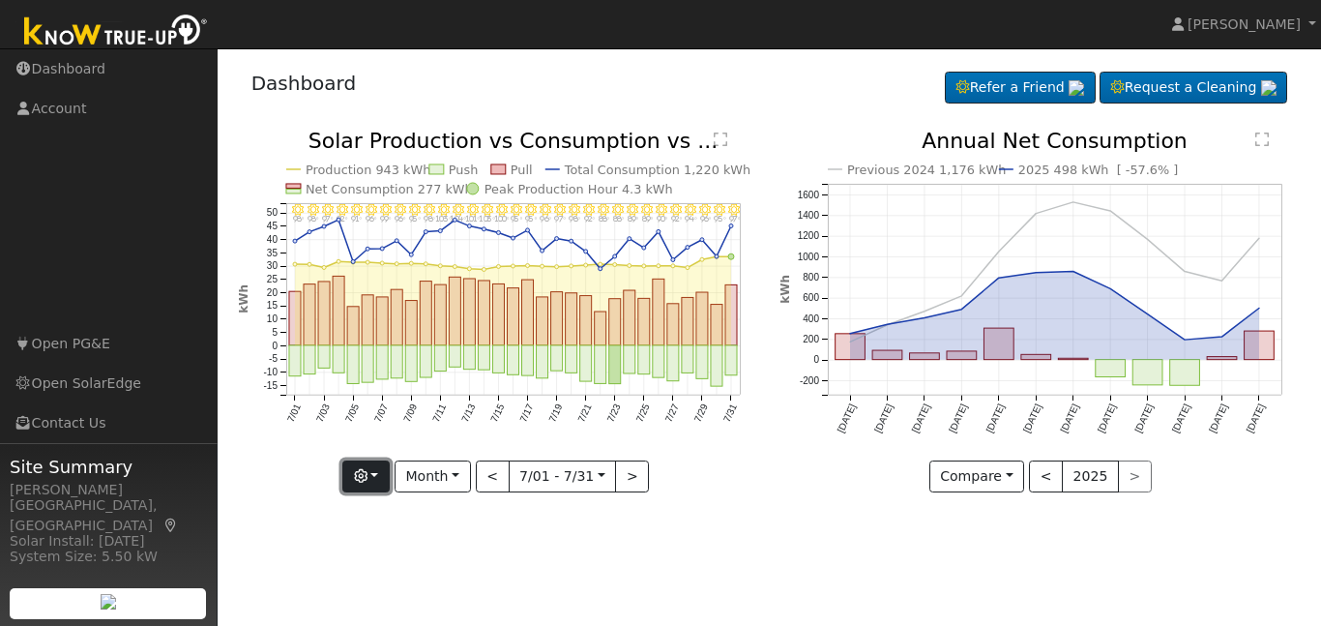
click at [381, 467] on button "button" at bounding box center [365, 476] width 47 height 33
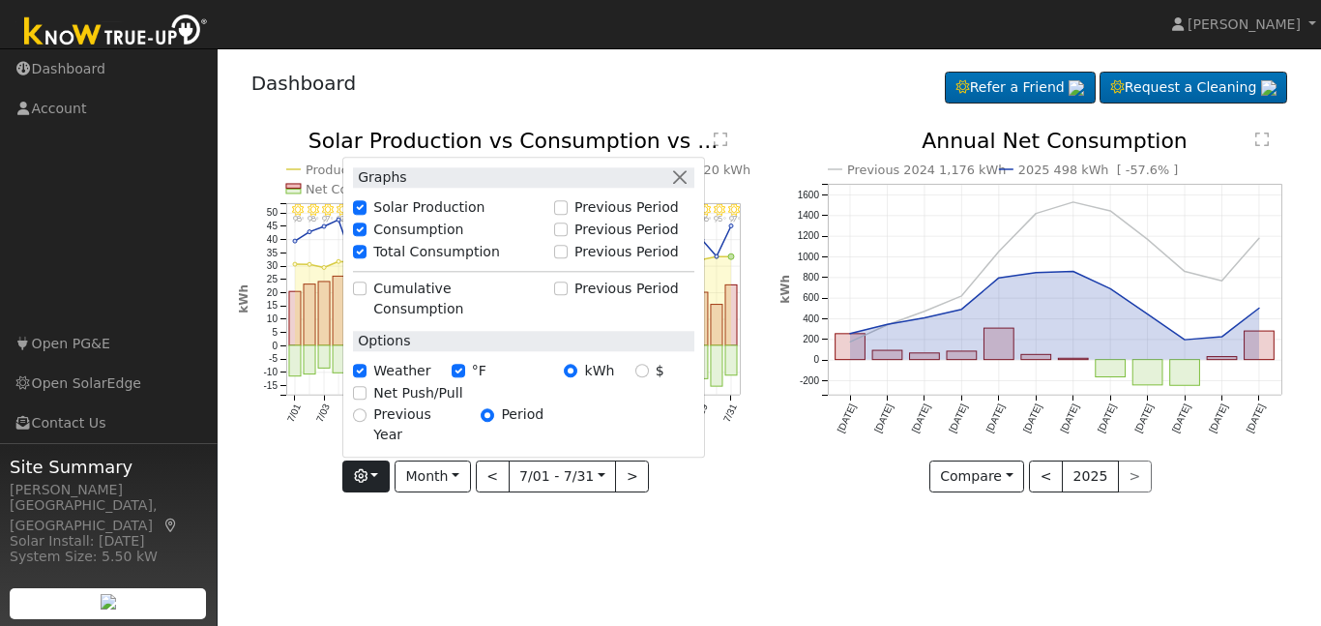
click at [720, 497] on div "7/31 - Clear 97° 7/30 - Clear 95° 7/29 - Clear 96° 7/28 - MostlyClear 94° 7/27 …" at bounding box center [498, 326] width 543 height 391
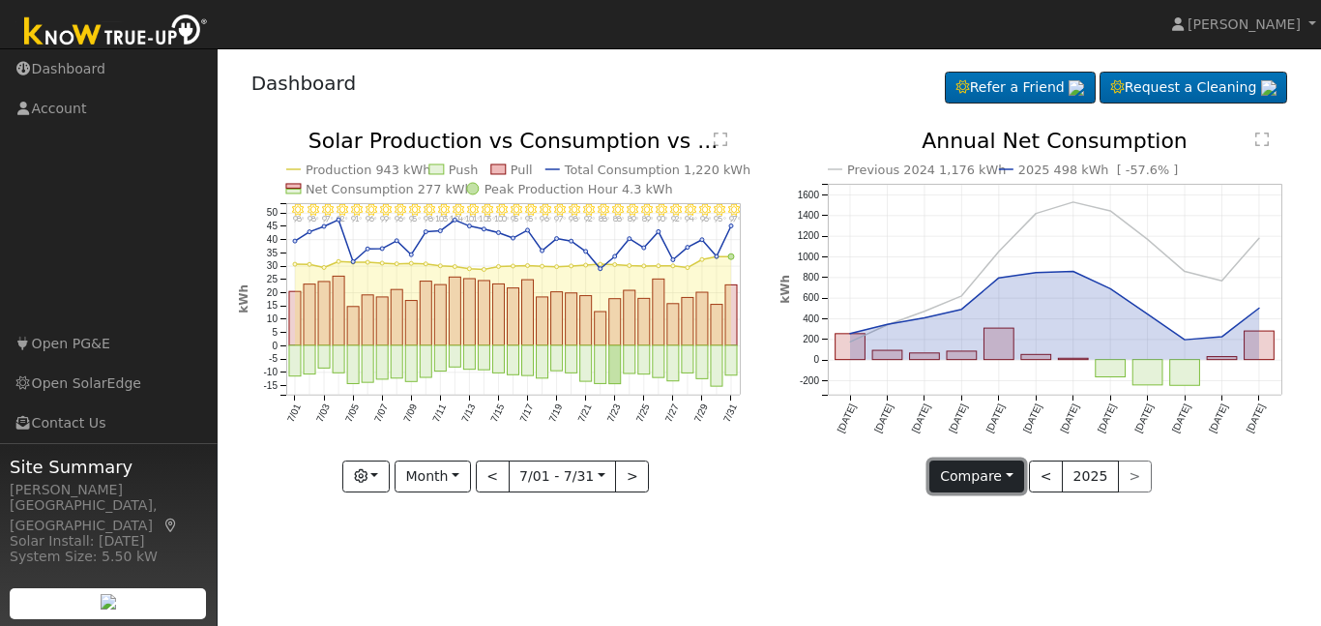
click at [1012, 477] on button "Compare" at bounding box center [977, 476] width 96 height 33
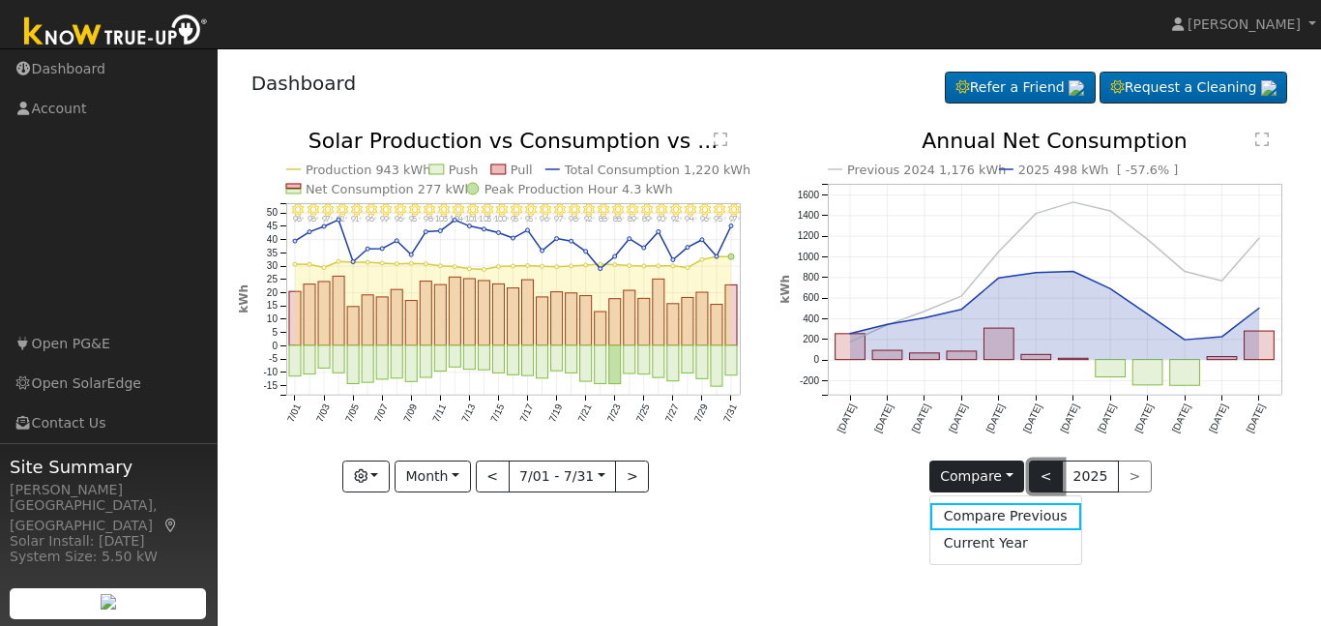
click at [1046, 477] on button "<" at bounding box center [1046, 476] width 34 height 33
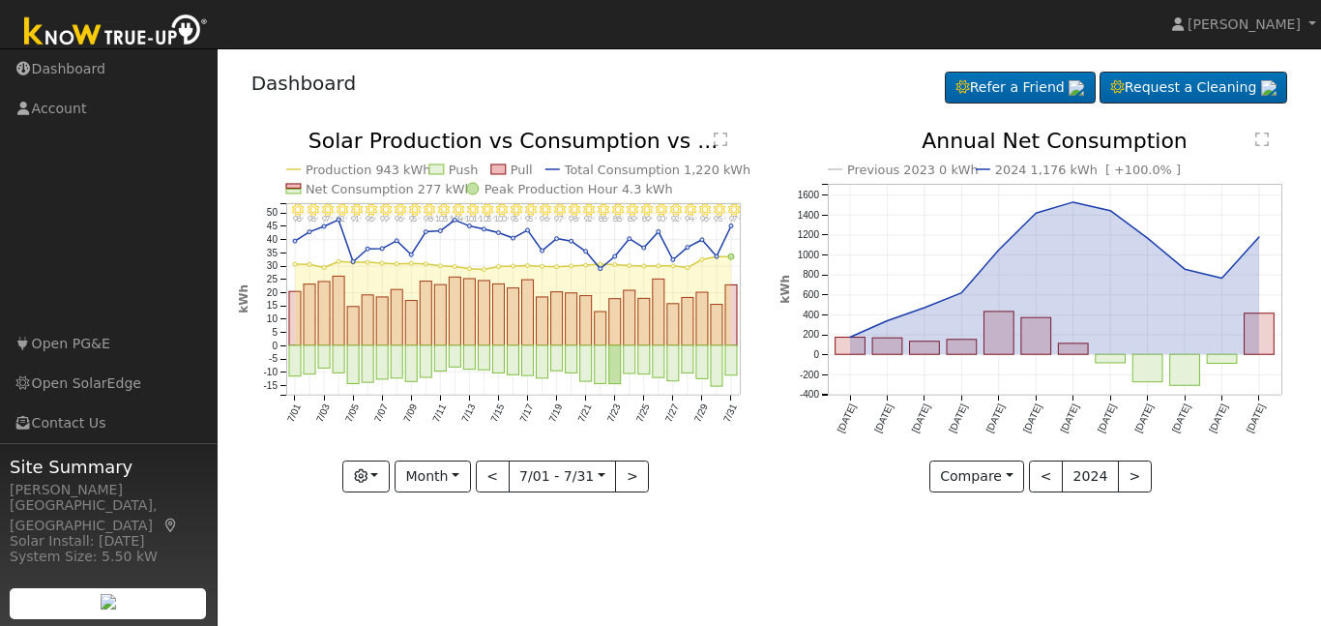
click at [918, 167] on text "Previous 2023 0 kWh" at bounding box center [913, 169] width 132 height 15
click at [941, 172] on text "Previous 2023 0 kWh" at bounding box center [913, 169] width 132 height 15
click at [1013, 169] on text "2024 1,176 kWh [ +100.0% ]" at bounding box center [1088, 169] width 186 height 15
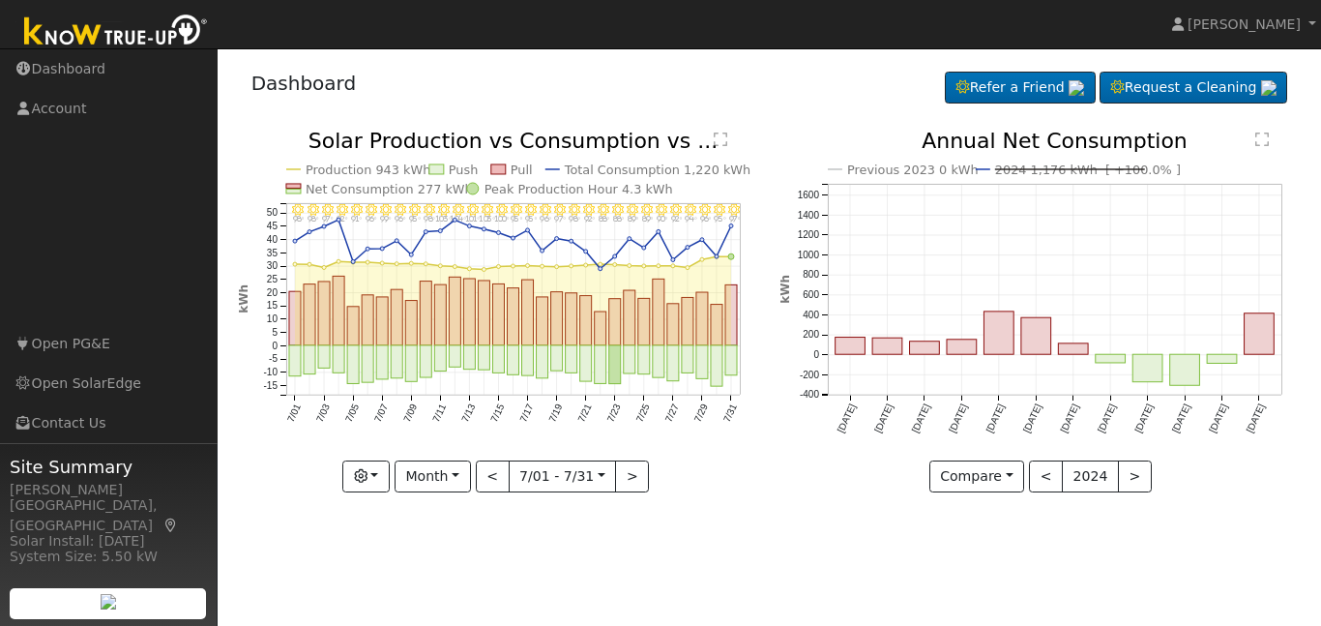
click at [1014, 171] on text "2024 1,176 kWh [ +100.0% ]" at bounding box center [1088, 169] width 186 height 15
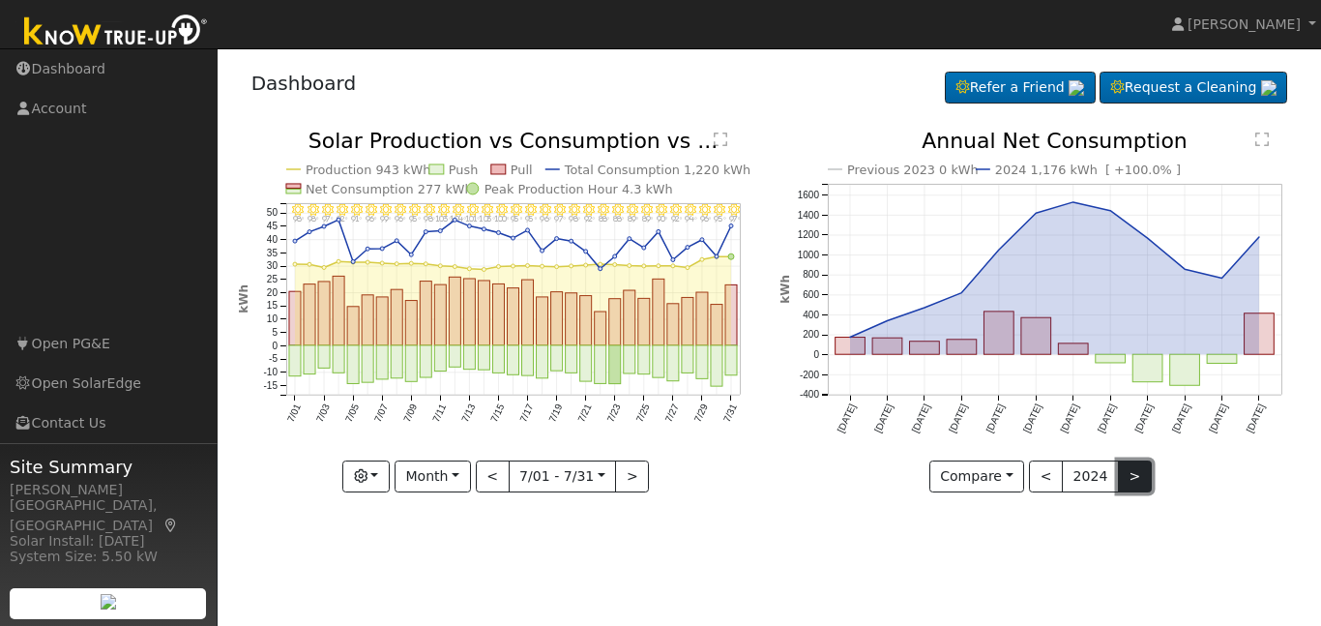
click at [1118, 481] on button ">" at bounding box center [1135, 476] width 34 height 33
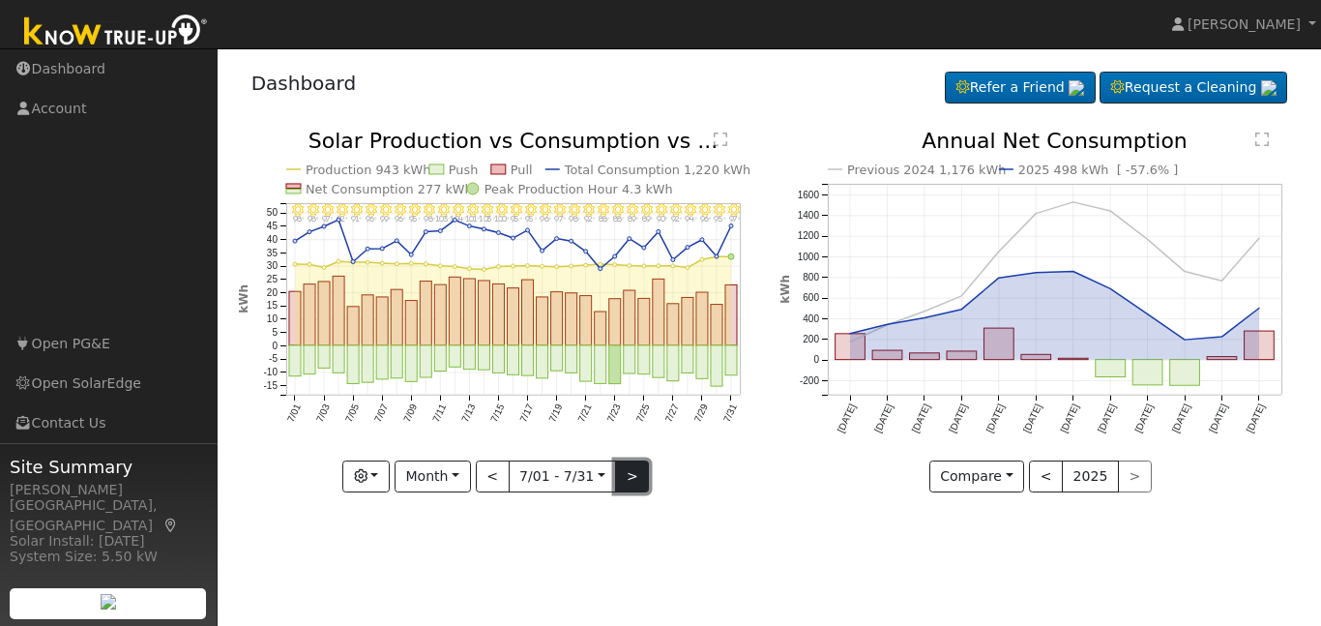
click at [616, 475] on button ">" at bounding box center [632, 476] width 34 height 33
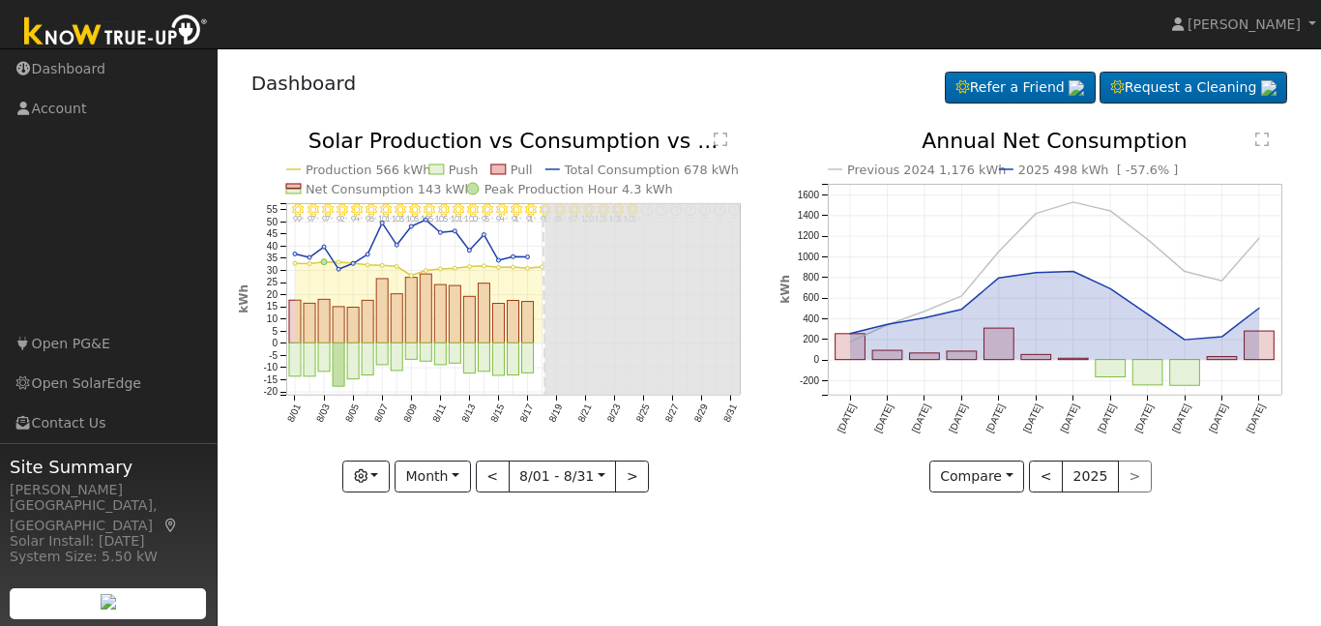
click at [339, 271] on line at bounding box center [513, 271] width 454 height 0
click at [907, 174] on text "Previous 2024 1,176 kWh" at bounding box center [926, 169] width 159 height 15
click at [1008, 483] on button "Compare" at bounding box center [977, 476] width 96 height 33
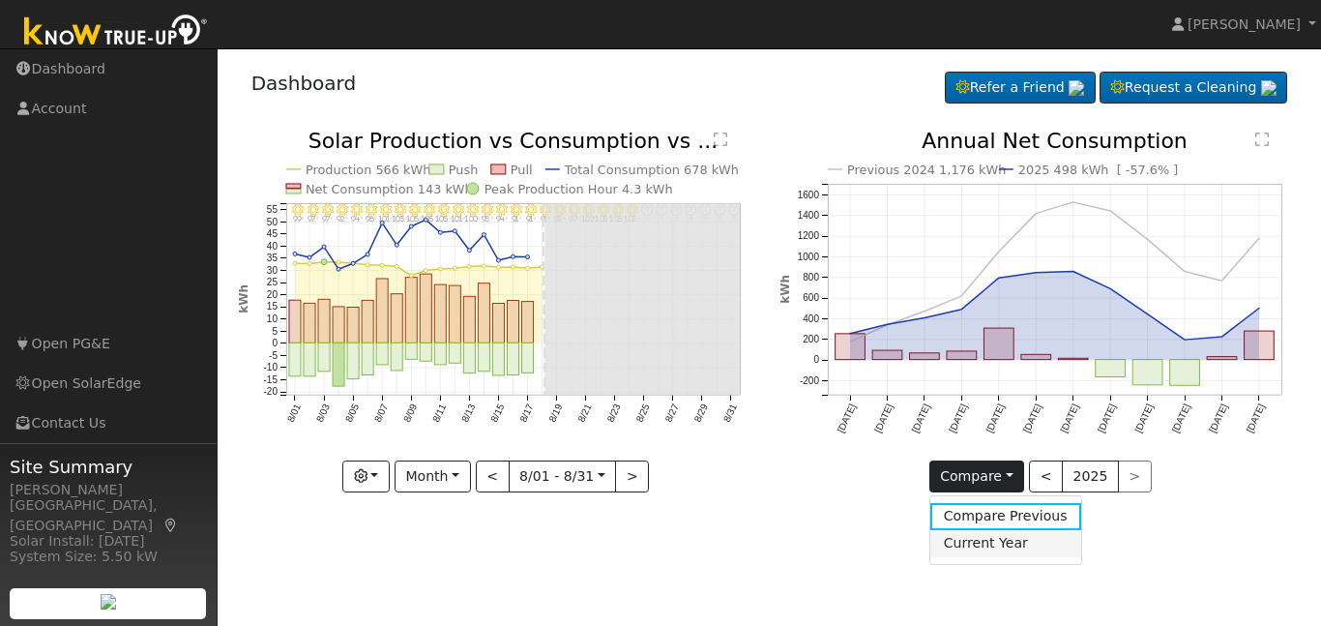
click at [1009, 543] on link "Current Year" at bounding box center [1005, 543] width 151 height 27
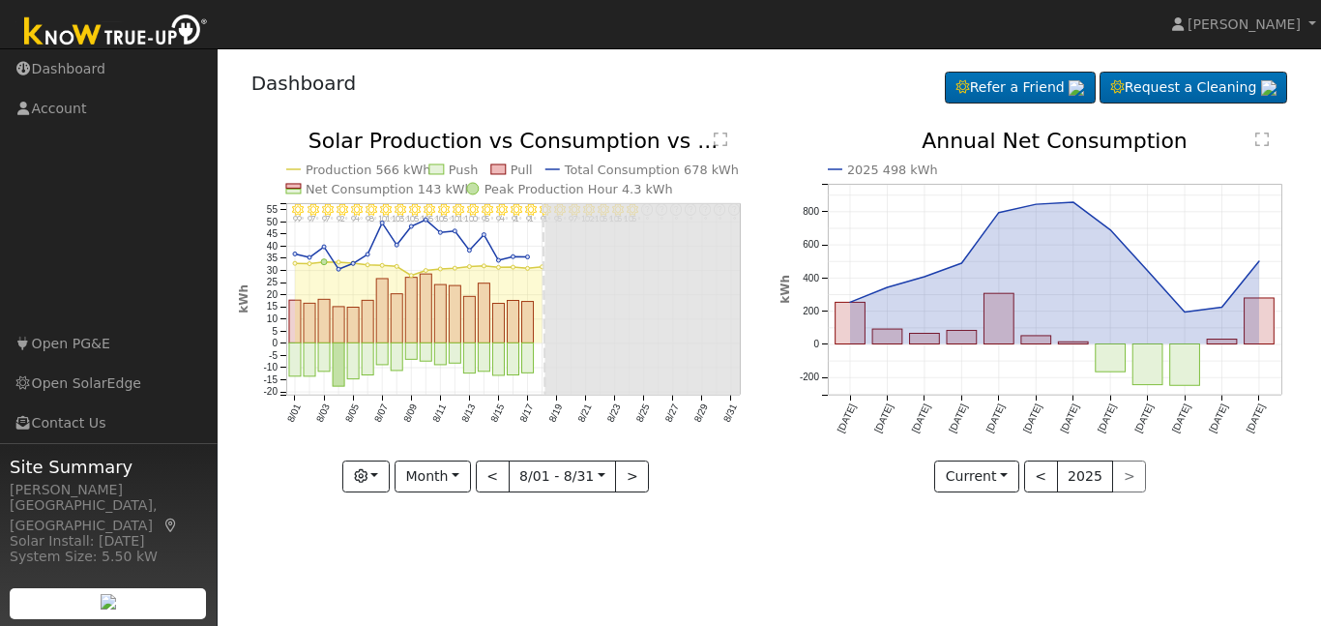
click at [1275, 299] on icon "2025 498 kWh Aug '24 Sep '24 Oct '24 Nov '24 Dec '24 Jan '25 Feb '25 Mar '25 Ap…" at bounding box center [1040, 305] width 521 height 348
click at [491, 478] on button "<" at bounding box center [493, 476] width 34 height 33
type input "2025-07-01"
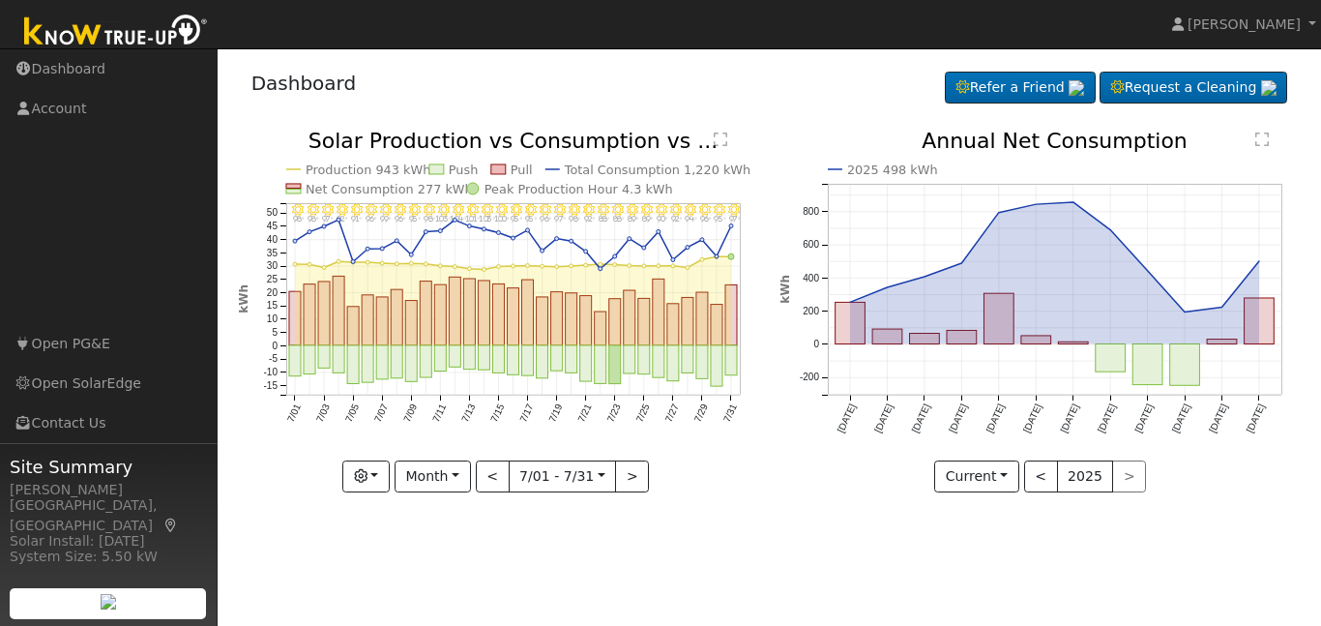
click at [747, 422] on icon "7/31 - Clear 97° 7/30 - Clear 95° 7/29 - Clear 96° 7/28 - MostlyClear 94° 7/27 …" at bounding box center [498, 310] width 521 height 358
click at [49, 105] on link "Account" at bounding box center [109, 109] width 218 height 40
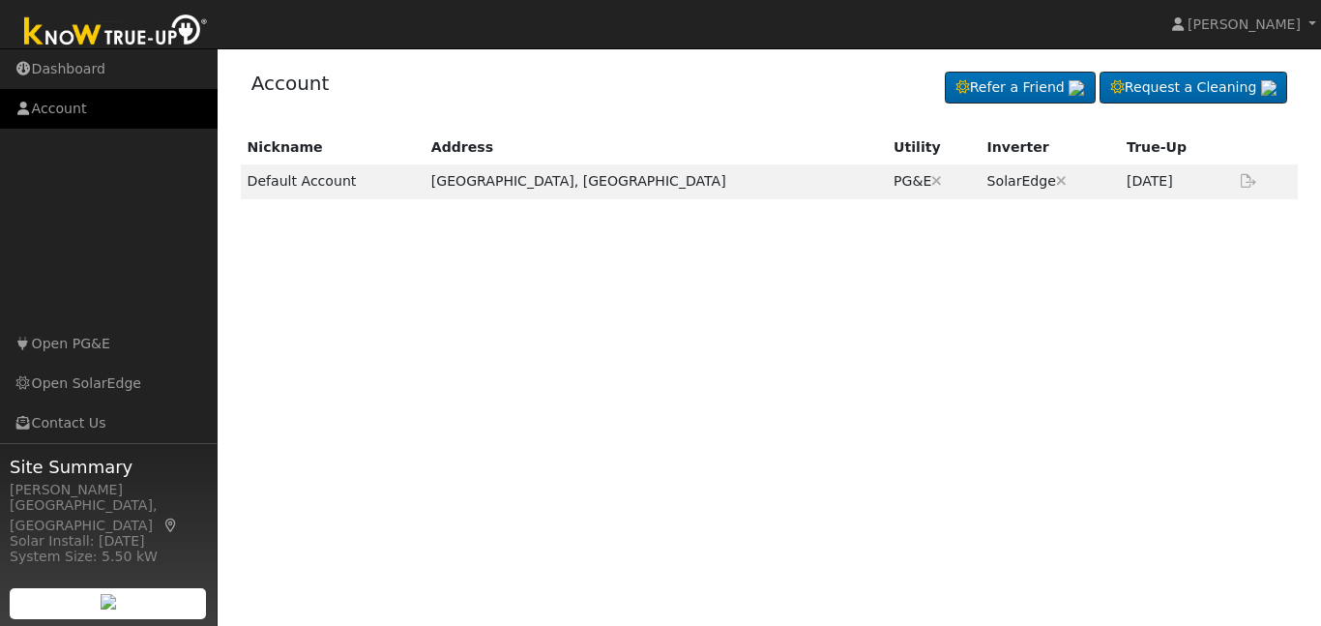
click at [69, 109] on link "Account" at bounding box center [109, 109] width 218 height 40
click at [949, 304] on div "Nickname Address Utility Inverter True-Up Default Account [GEOGRAPHIC_DATA], [G…" at bounding box center [770, 318] width 1064 height 375
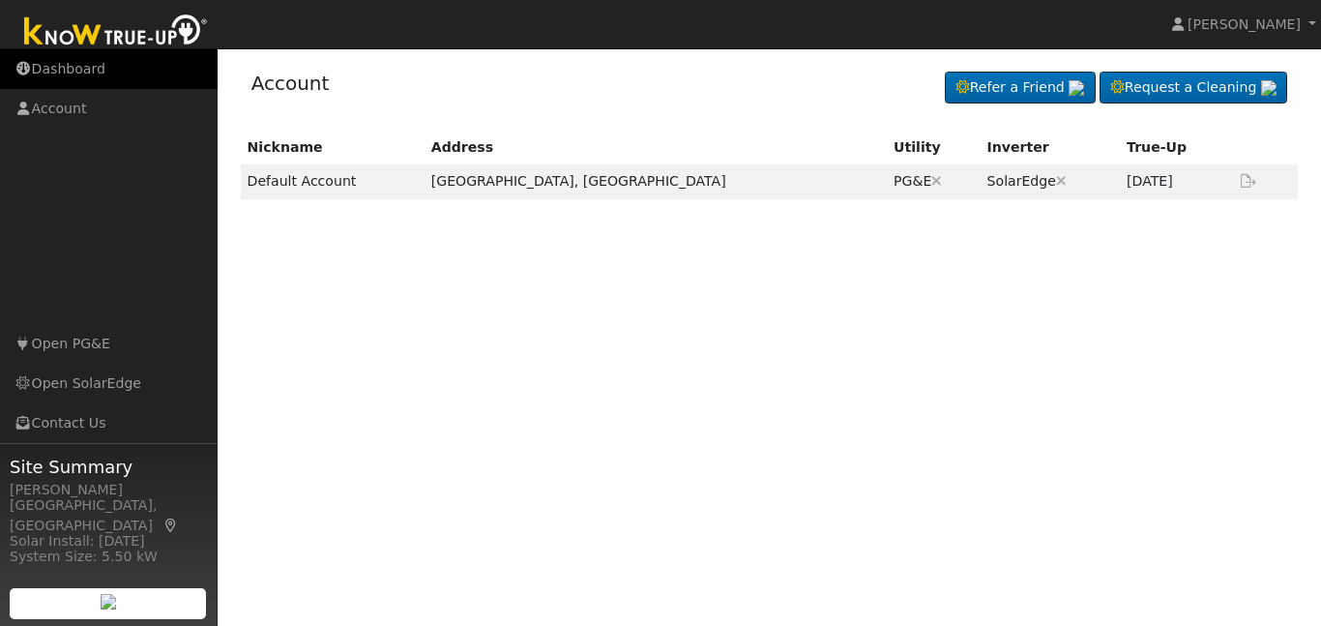
click at [92, 73] on link "Dashboard" at bounding box center [109, 69] width 218 height 40
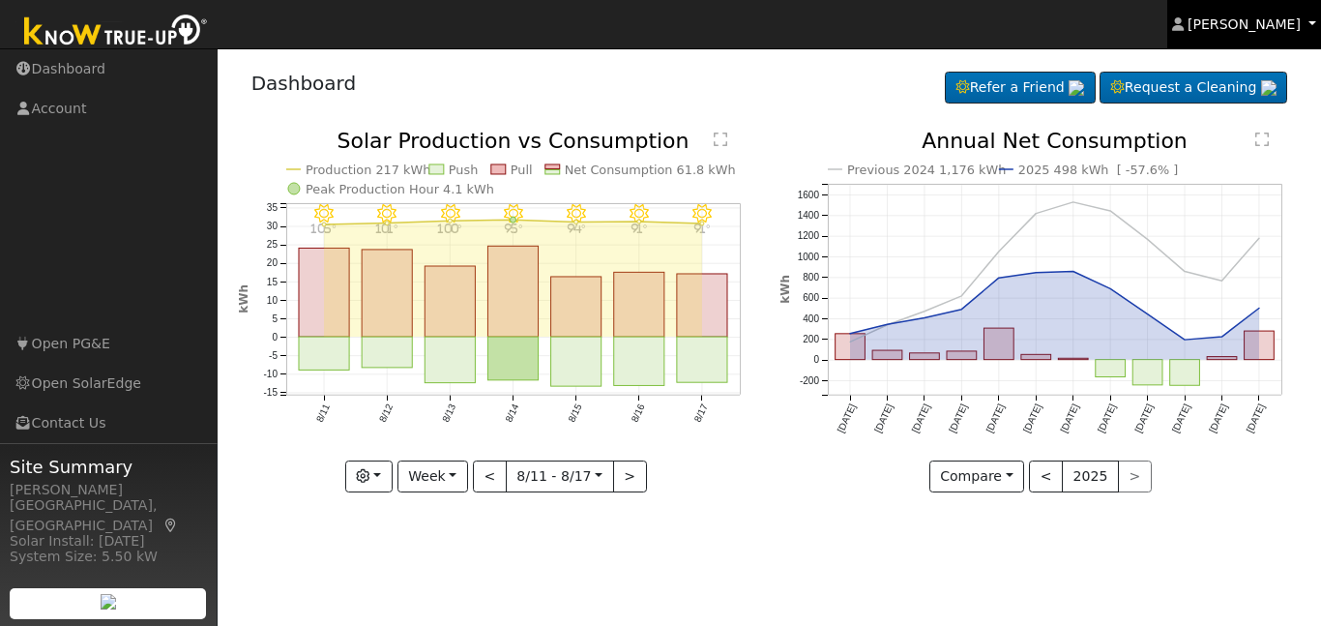
click at [1251, 27] on span "[PERSON_NAME]" at bounding box center [1244, 23] width 113 height 15
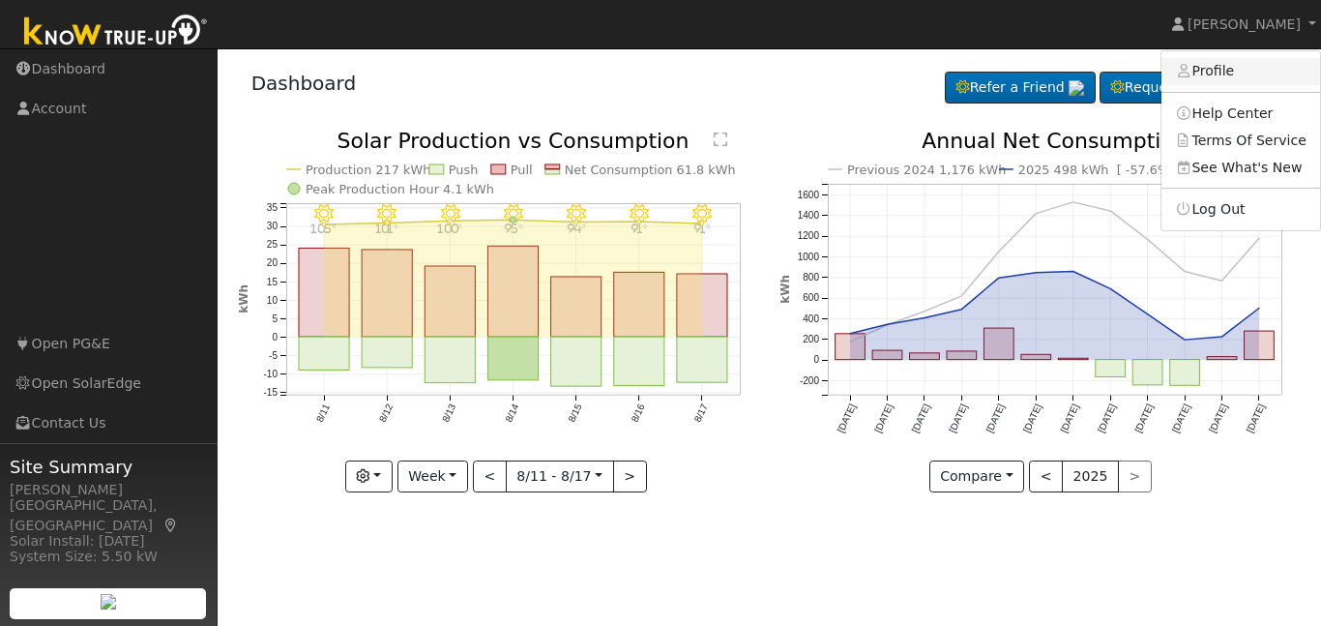
click at [1237, 74] on link "Profile" at bounding box center [1241, 71] width 159 height 27
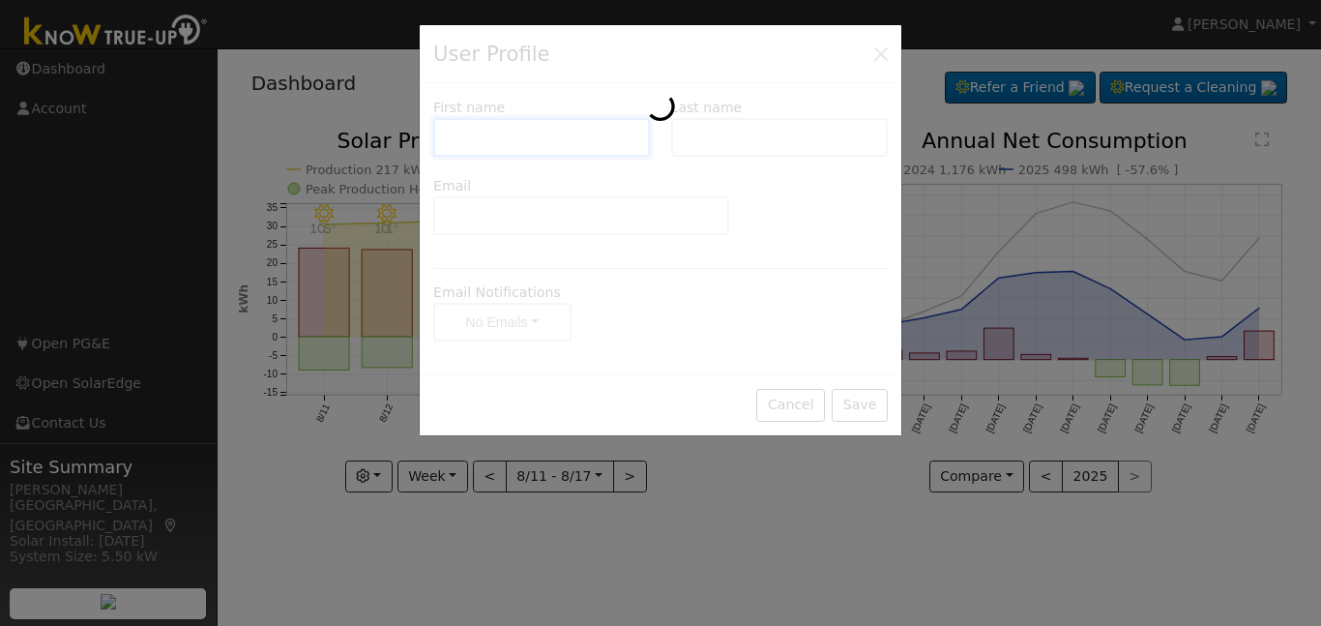
type input "[PERSON_NAME]"
type input "West"
type input "[EMAIL_ADDRESS][DOMAIN_NAME]"
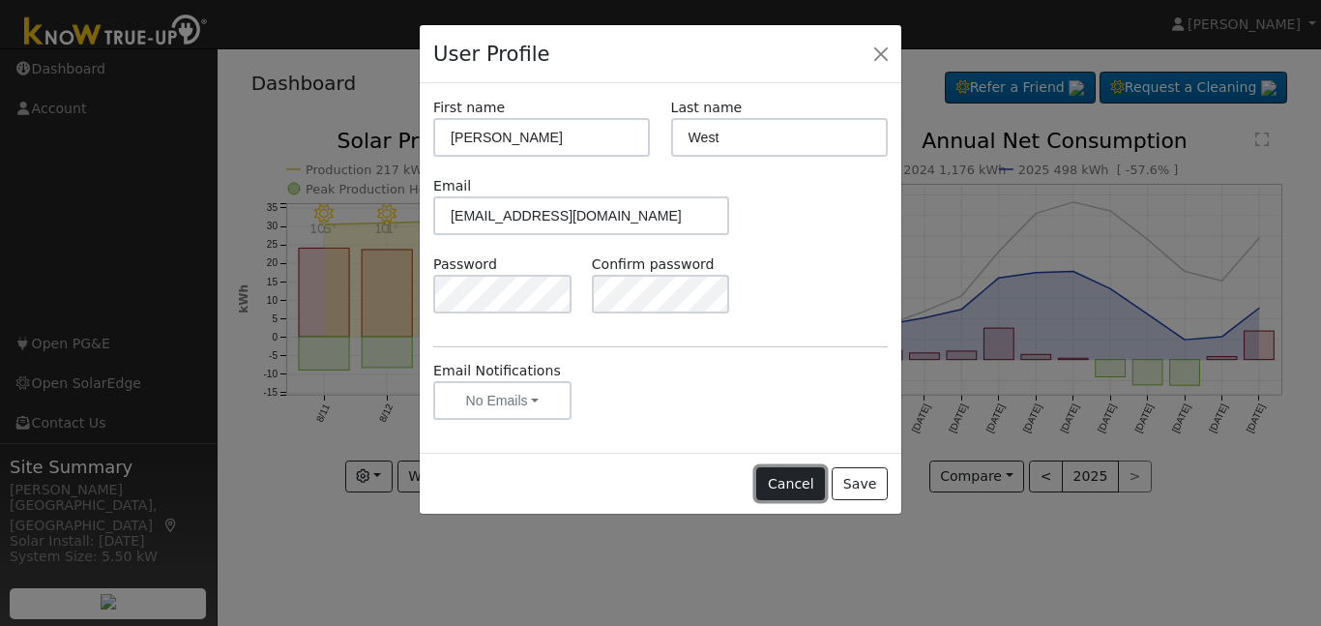
click at [797, 492] on button "Cancel" at bounding box center [790, 483] width 69 height 33
